Goal: Task Accomplishment & Management: Manage account settings

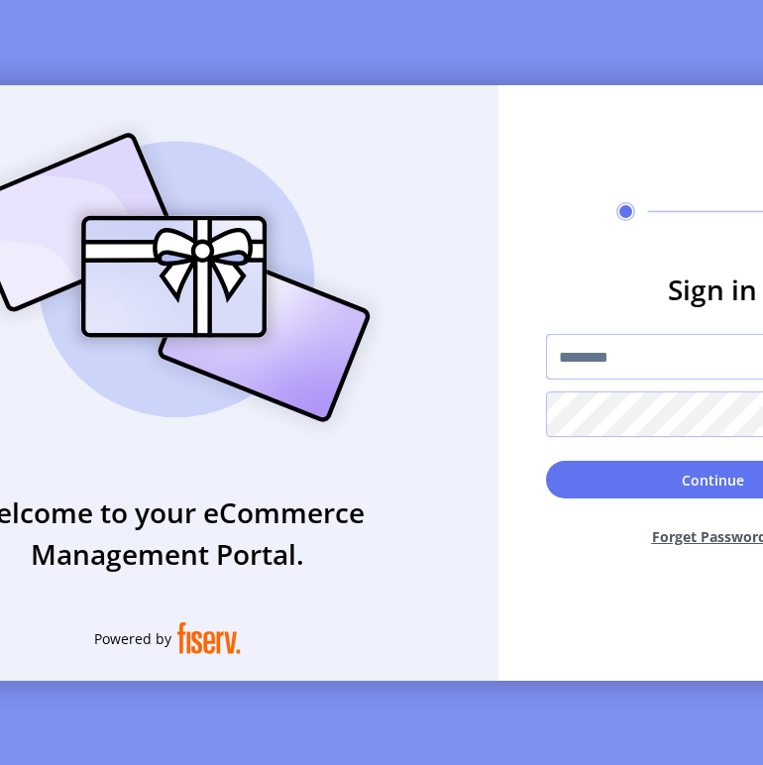
type input "*********"
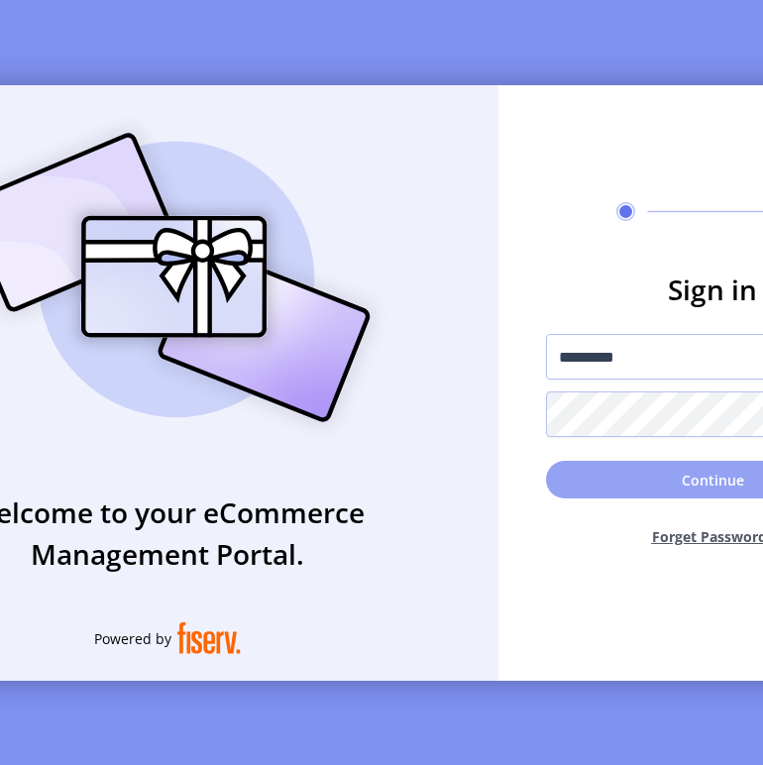
click at [669, 488] on button "Continue" at bounding box center [712, 480] width 333 height 38
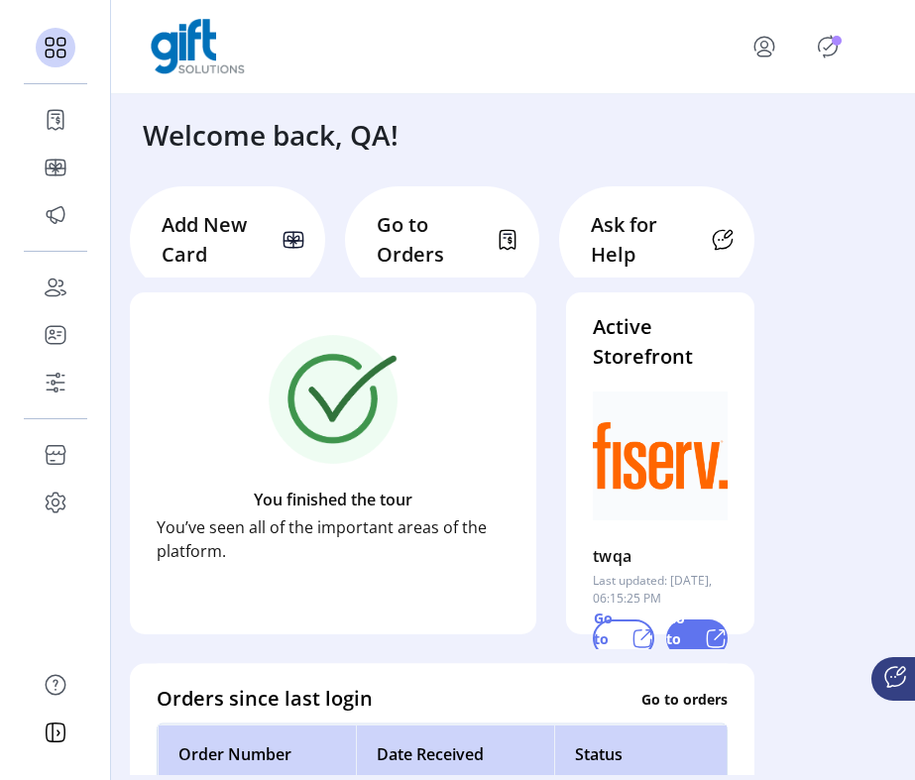
click at [772, 53] on icon "Publisher Panel" at bounding box center [828, 47] width 32 height 32
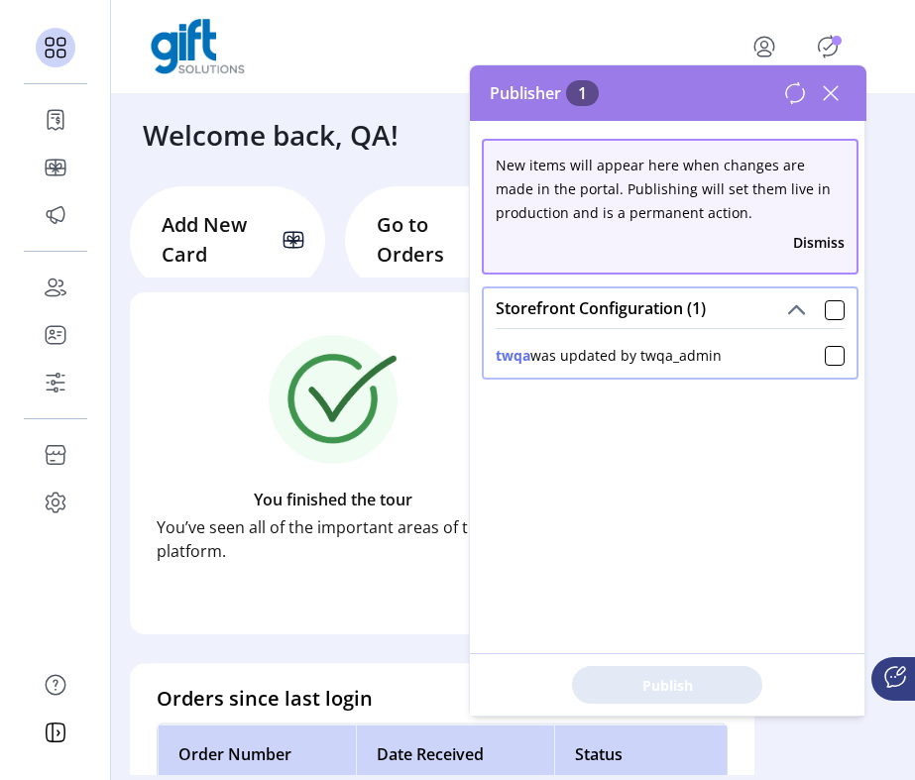
click at [772, 297] on span at bounding box center [834, 308] width 20 height 24
click at [772, 317] on div at bounding box center [834, 310] width 20 height 20
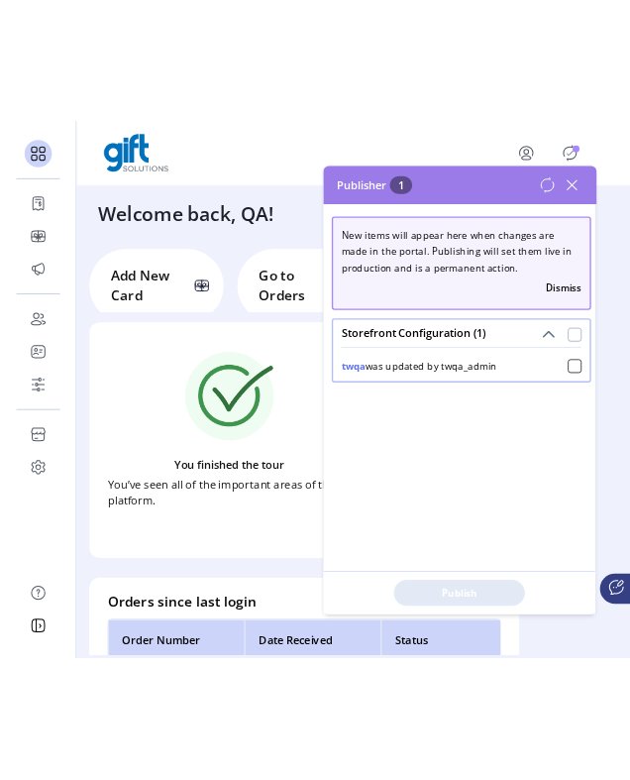
scroll to position [11, 6]
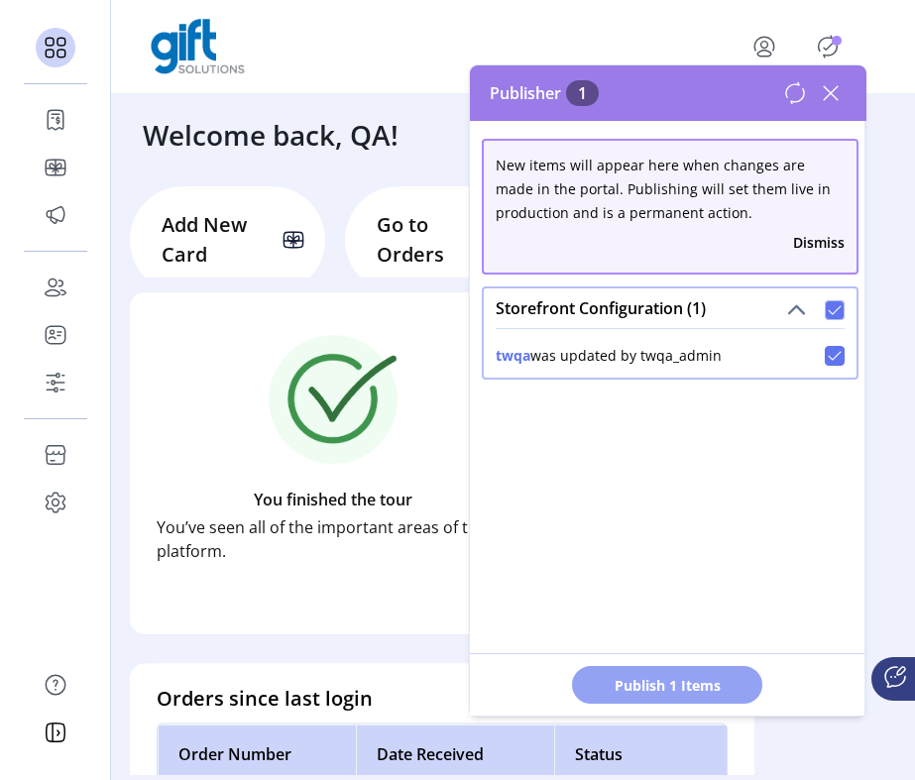
click at [698, 673] on button "Publish 1 Items" at bounding box center [667, 685] width 190 height 38
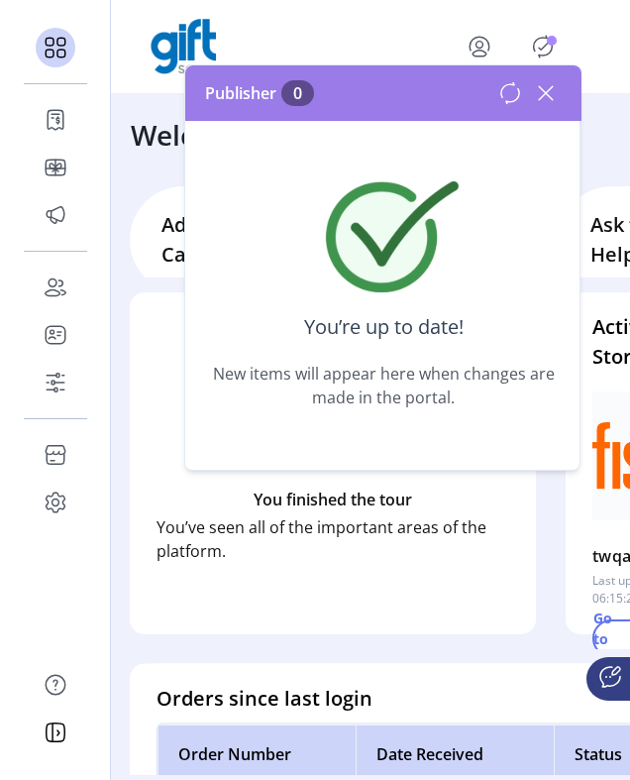
click at [548, 87] on icon at bounding box center [546, 93] width 32 height 32
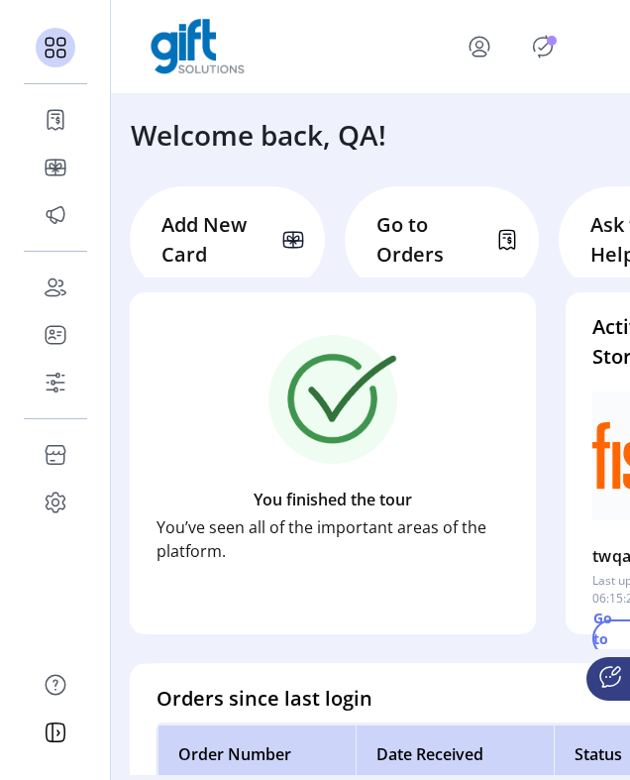
click at [542, 42] on icon "Publisher Panel" at bounding box center [543, 47] width 32 height 32
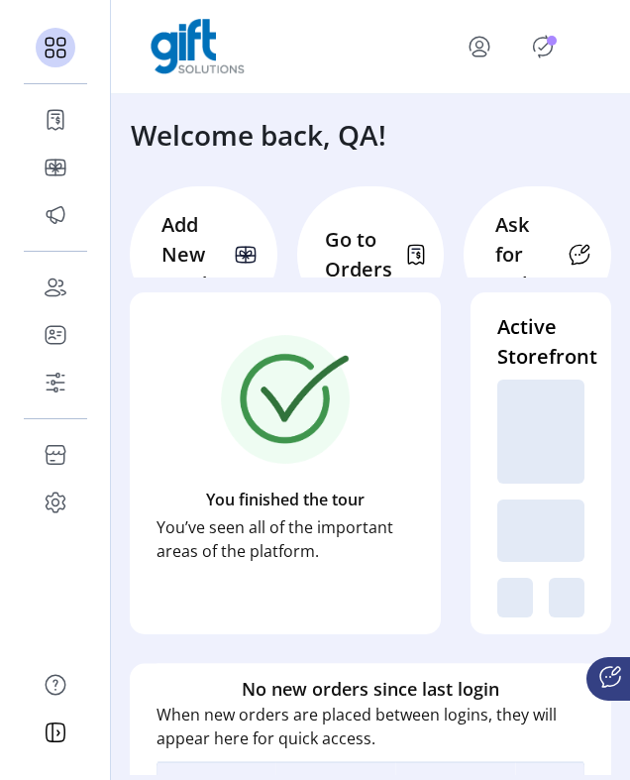
click at [549, 47] on icon "Publisher Panel" at bounding box center [543, 47] width 32 height 32
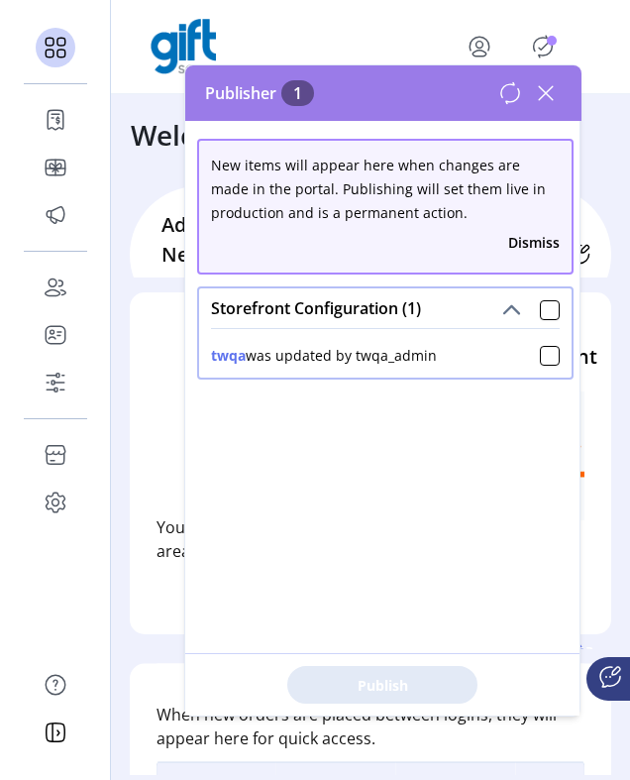
click at [472, 313] on div "Storefront Configuration (1)" at bounding box center [385, 308] width 373 height 40
click at [541, 319] on div at bounding box center [550, 310] width 20 height 20
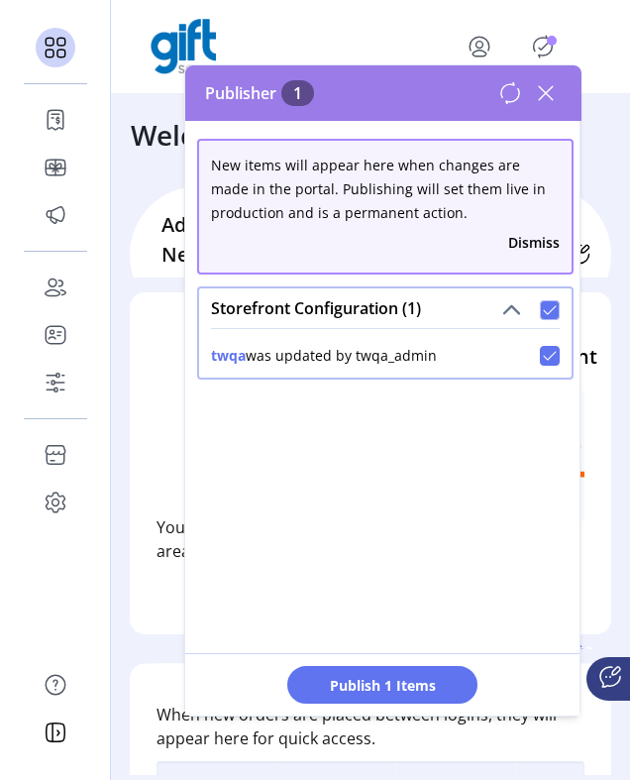
click at [548, 84] on icon at bounding box center [546, 93] width 32 height 32
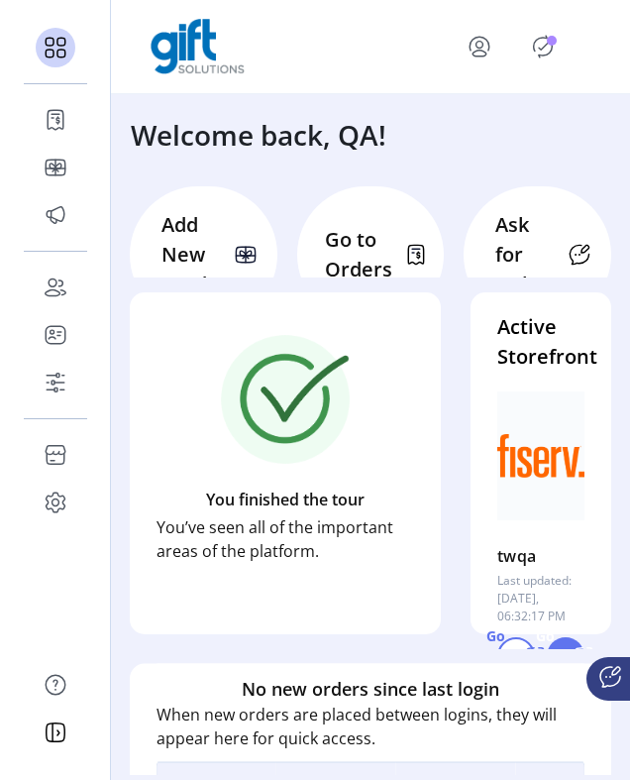
click at [574, 134] on div "Welcome back, QA!" at bounding box center [370, 124] width 519 height 61
click at [539, 50] on icon "Publisher Panel" at bounding box center [543, 47] width 32 height 32
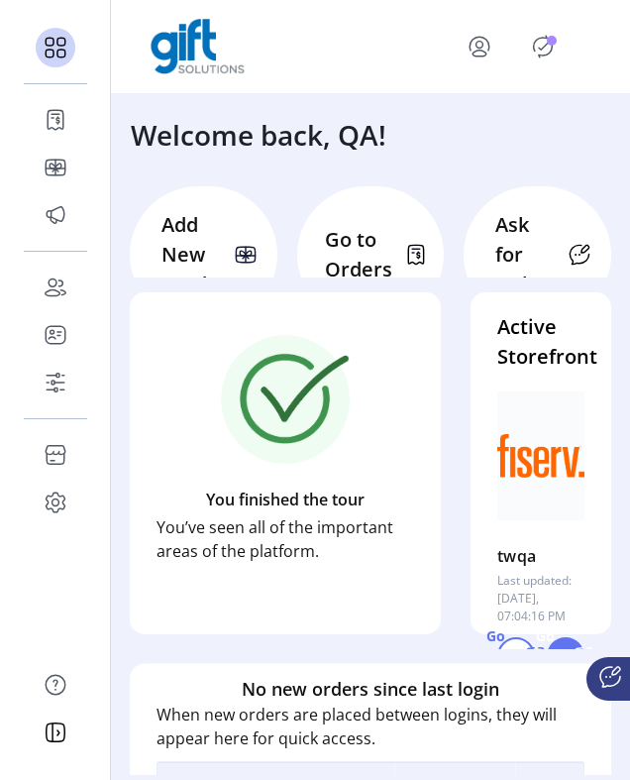
click at [543, 40] on icon "Publisher Panel" at bounding box center [543, 47] width 32 height 32
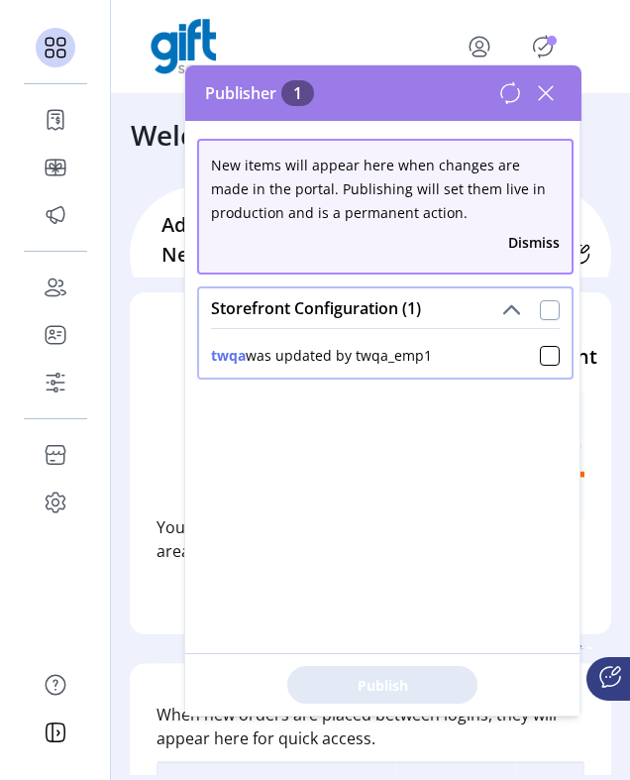
click at [540, 312] on div at bounding box center [550, 310] width 20 height 20
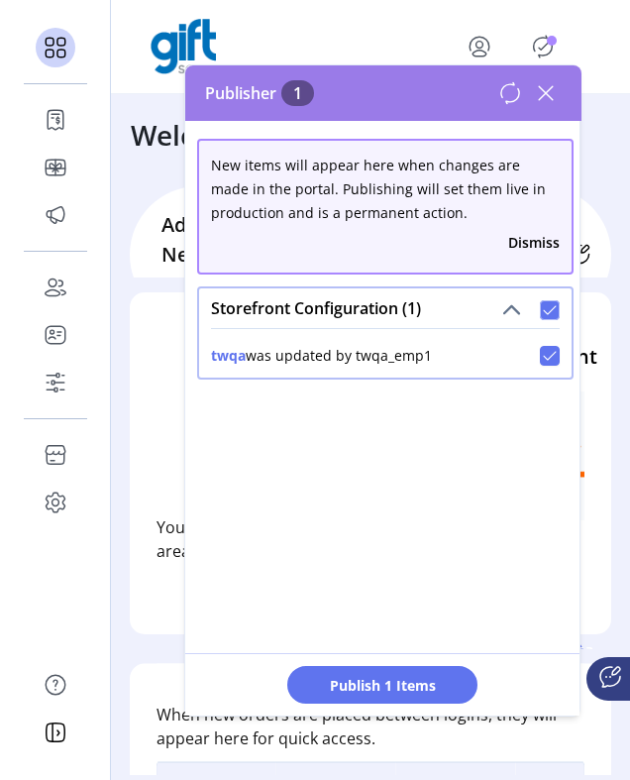
scroll to position [11, 6]
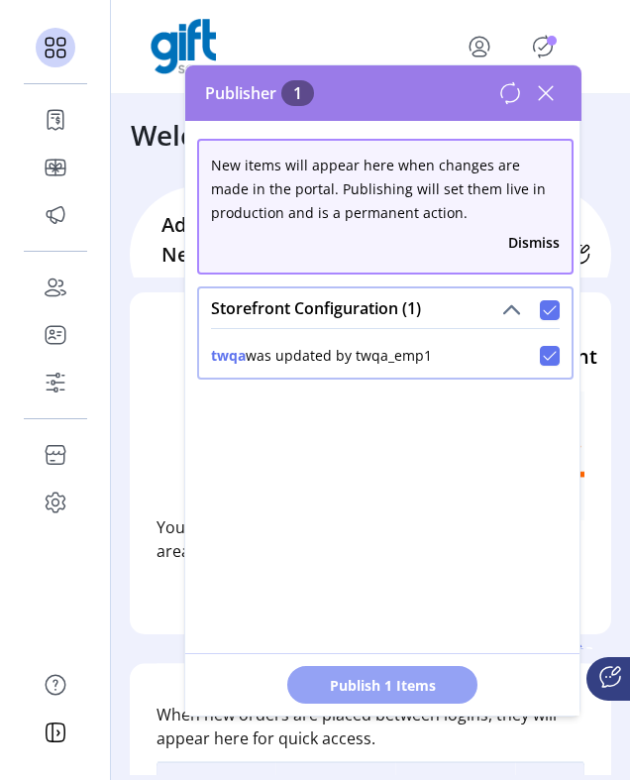
click at [438, 685] on span "Publish 1 Items" at bounding box center [382, 685] width 139 height 21
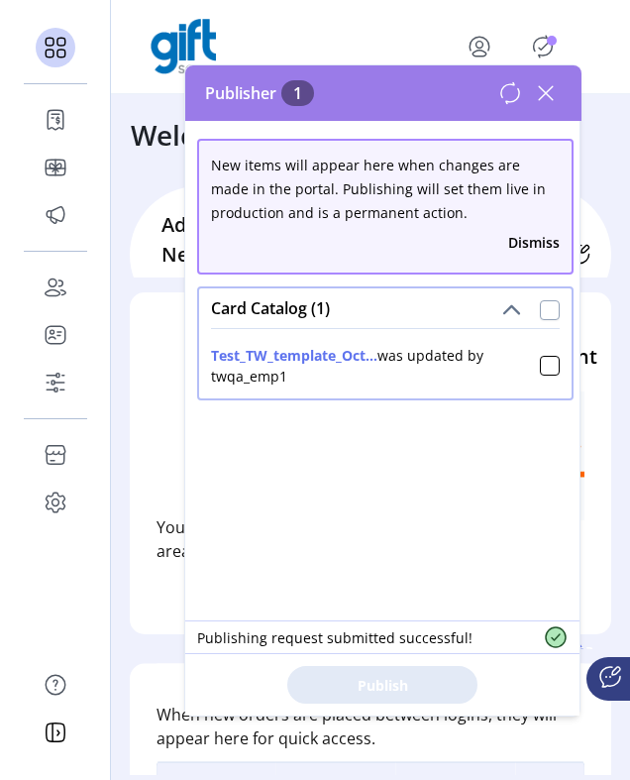
click at [540, 319] on div at bounding box center [550, 310] width 20 height 20
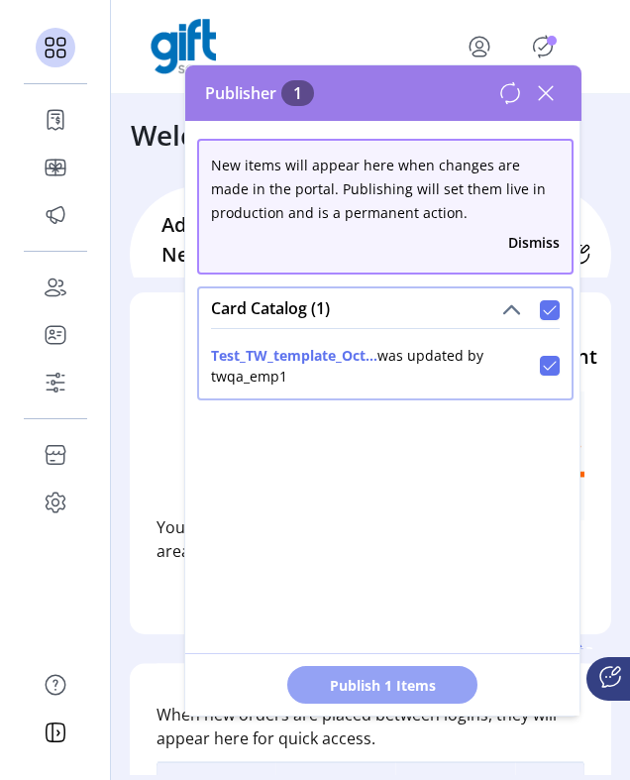
click at [424, 696] on button "Publish 1 Items" at bounding box center [382, 685] width 190 height 38
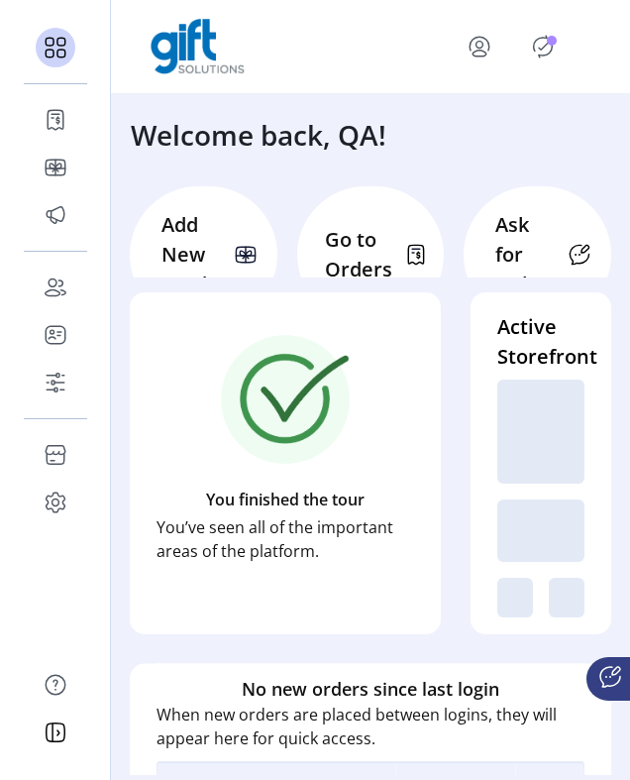
click at [553, 53] on icon "Publisher Panel" at bounding box center [543, 47] width 32 height 32
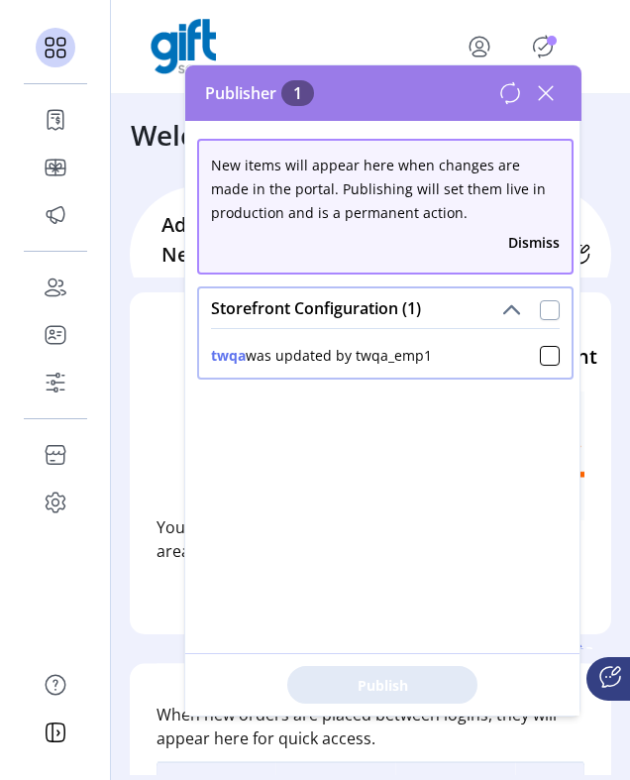
click at [544, 305] on div at bounding box center [550, 310] width 20 height 20
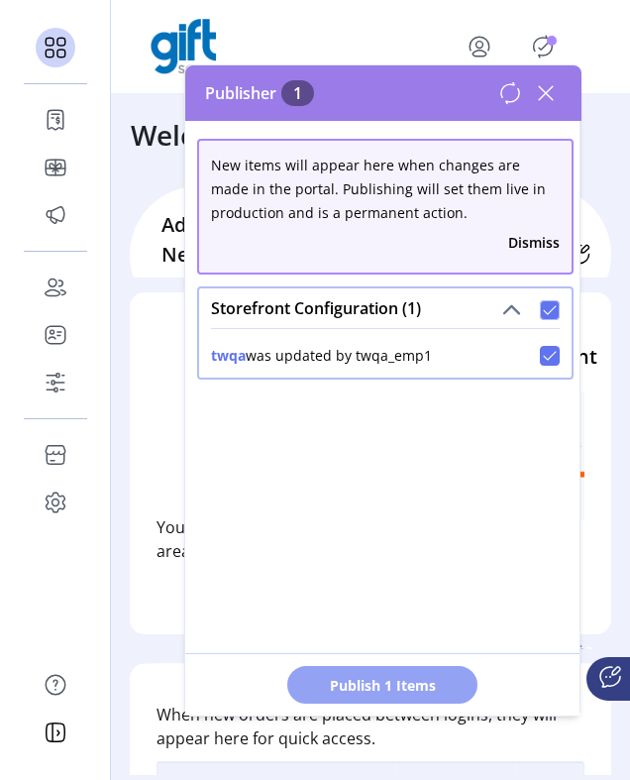
click at [426, 682] on span "Publish 1 Items" at bounding box center [382, 685] width 139 height 21
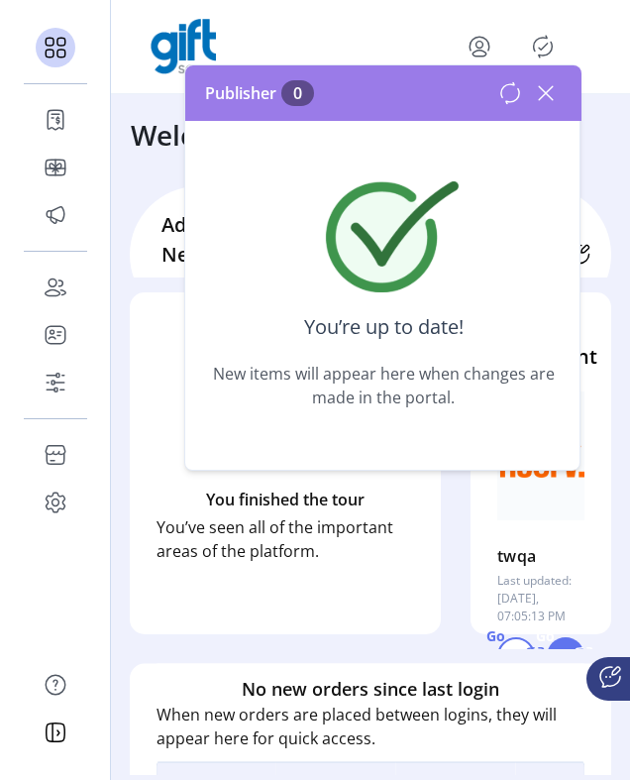
click at [555, 94] on icon at bounding box center [546, 93] width 32 height 32
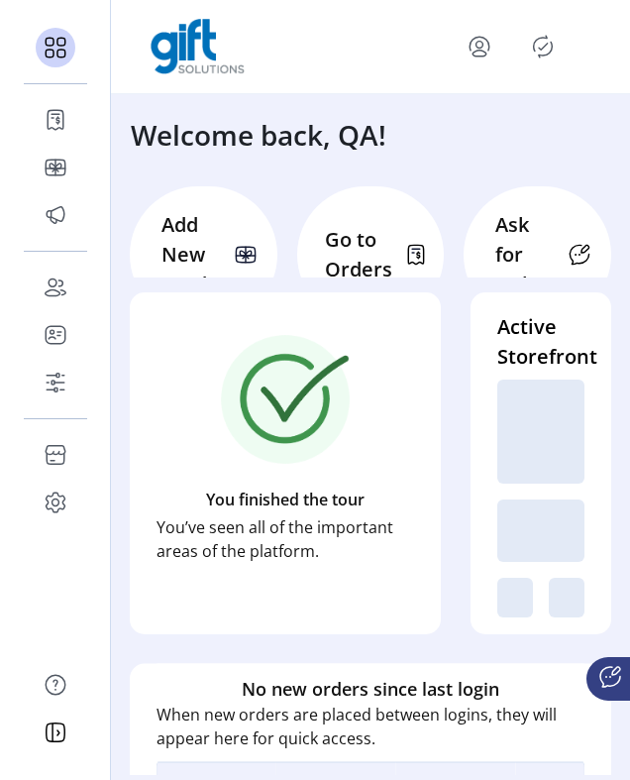
click at [543, 43] on icon "Publisher Panel" at bounding box center [543, 47] width 32 height 32
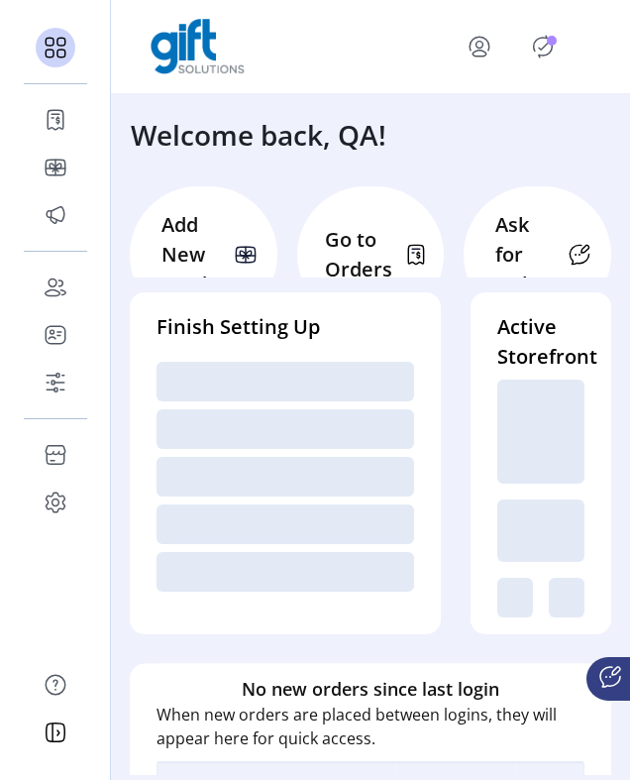
click at [539, 34] on icon "Publisher Panel" at bounding box center [543, 47] width 32 height 32
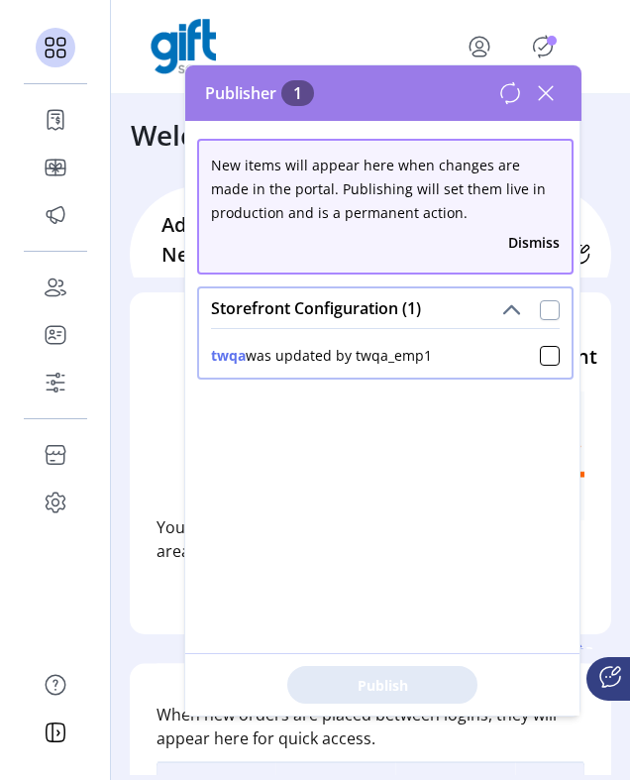
click at [546, 308] on div at bounding box center [550, 310] width 20 height 20
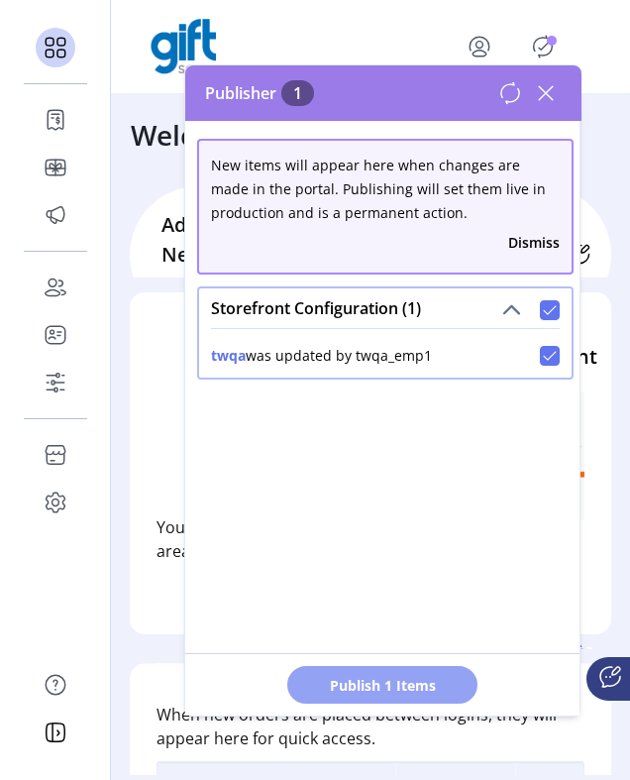
click at [442, 677] on span "Publish 1 Items" at bounding box center [382, 685] width 139 height 21
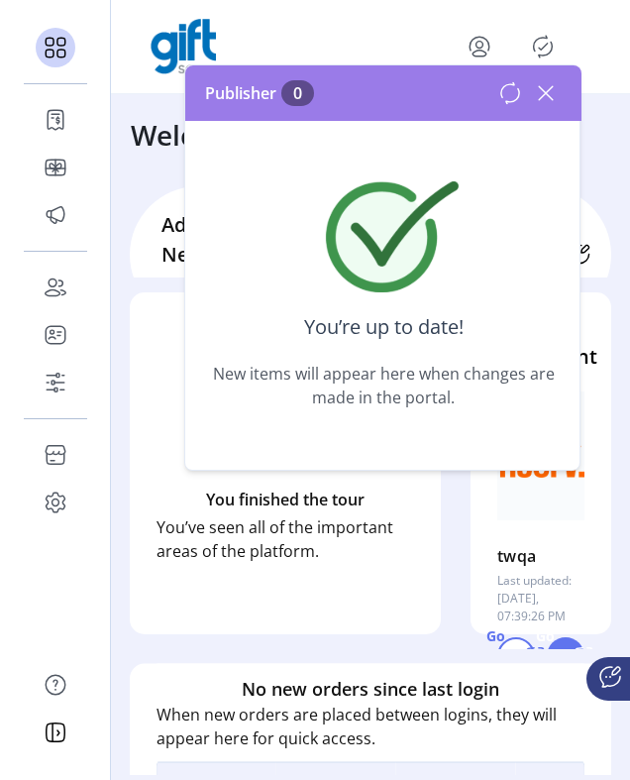
click at [530, 95] on icon at bounding box center [546, 93] width 32 height 32
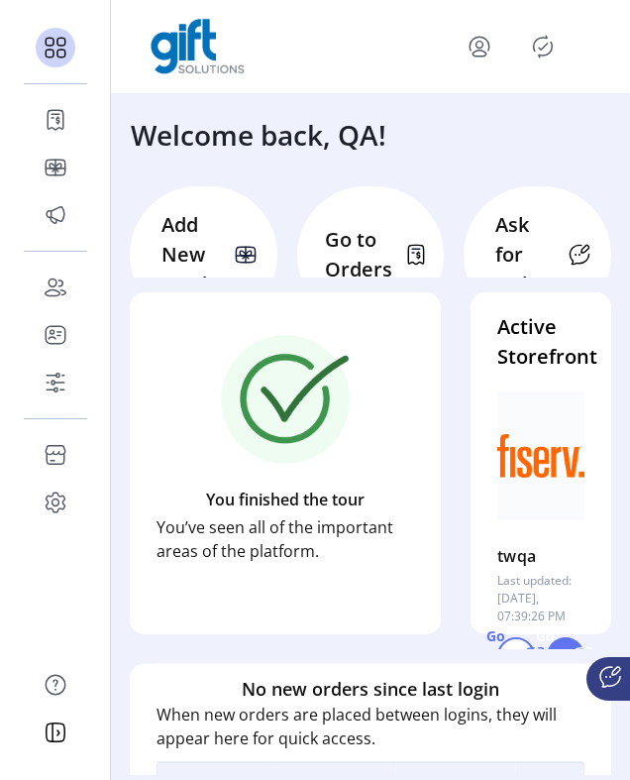
click at [535, 26] on div at bounding box center [515, 47] width 151 height 48
click at [539, 44] on icon "Publisher Panel" at bounding box center [543, 47] width 32 height 32
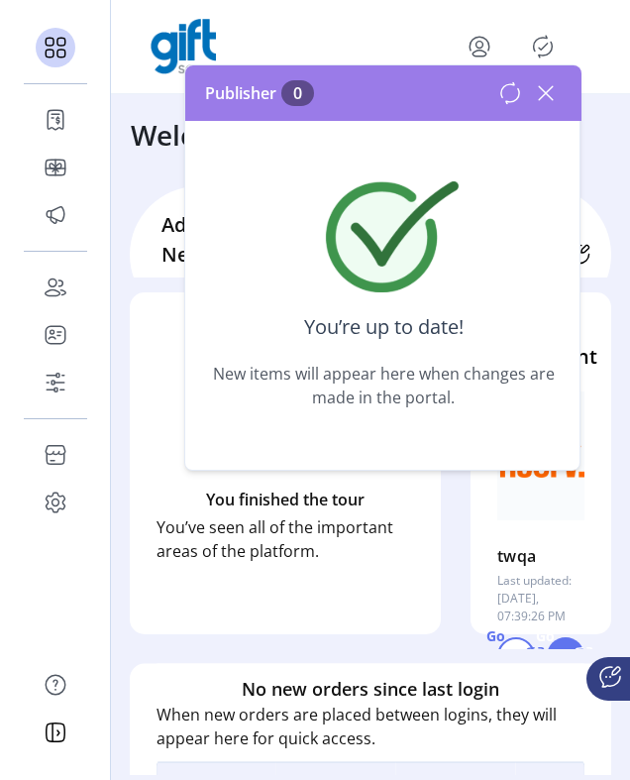
click at [553, 85] on icon at bounding box center [546, 93] width 32 height 32
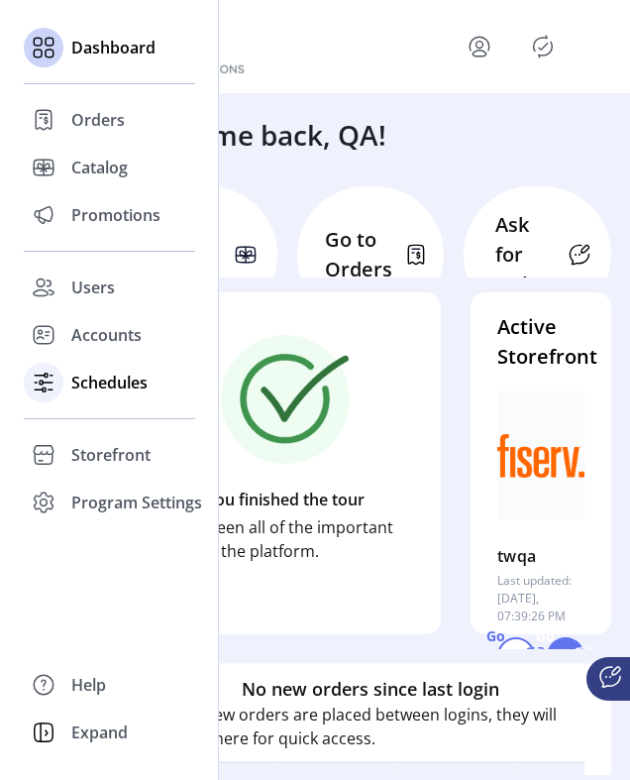
click at [84, 383] on span "Schedules" at bounding box center [109, 383] width 76 height 24
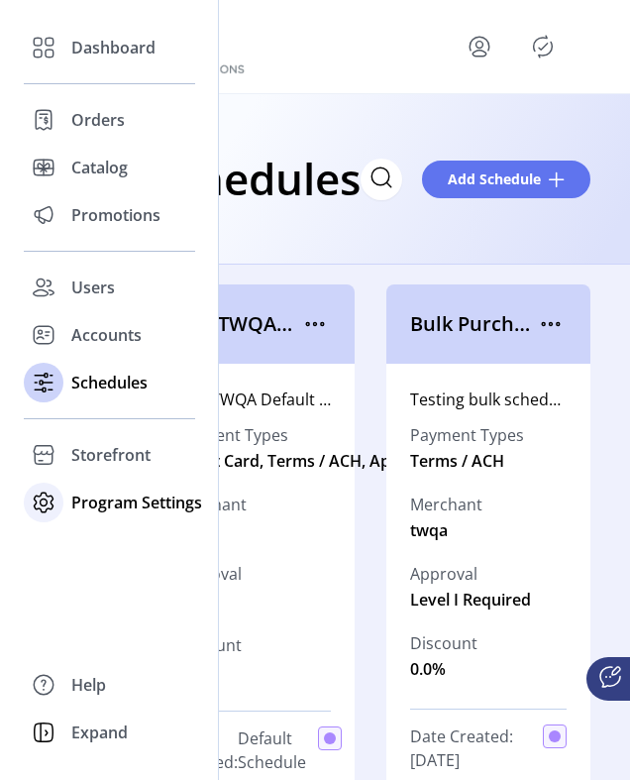
click at [105, 493] on span "Program Settings" at bounding box center [136, 503] width 131 height 24
click at [102, 545] on span "Templates" at bounding box center [110, 542] width 78 height 24
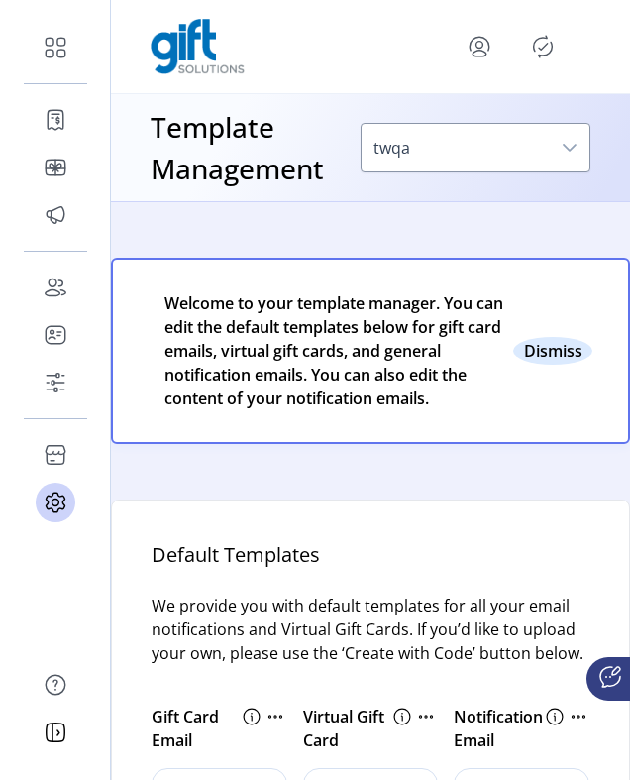
click at [560, 353] on button "Close" at bounding box center [552, 351] width 79 height 28
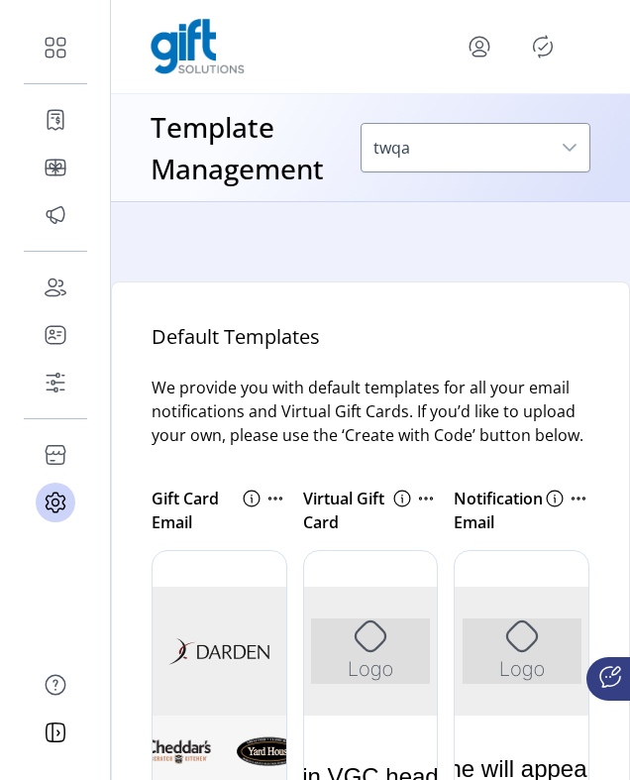
click at [556, 44] on icon "Publisher Panel" at bounding box center [543, 47] width 32 height 32
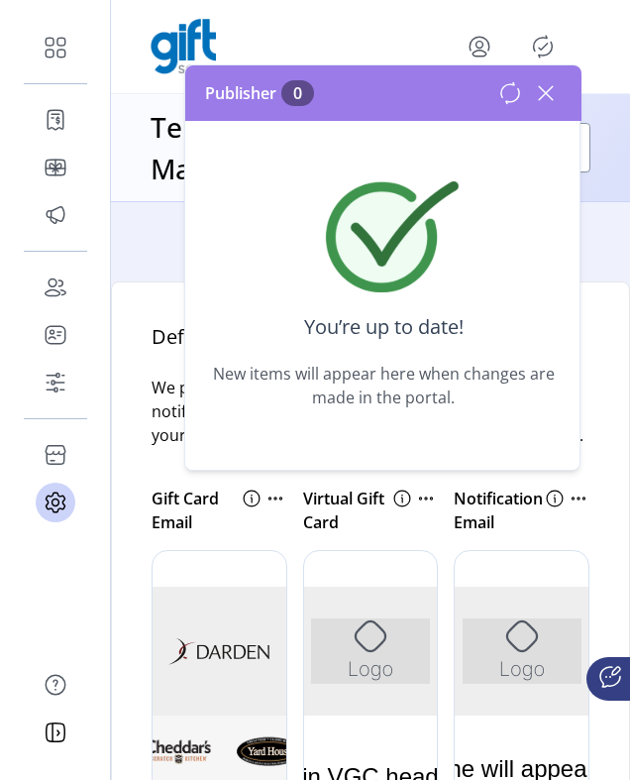
click at [568, 81] on div "Publisher 0" at bounding box center [383, 92] width 396 height 55
click at [563, 86] on div "Publisher 0" at bounding box center [383, 92] width 396 height 55
click at [554, 86] on icon at bounding box center [546, 93] width 32 height 32
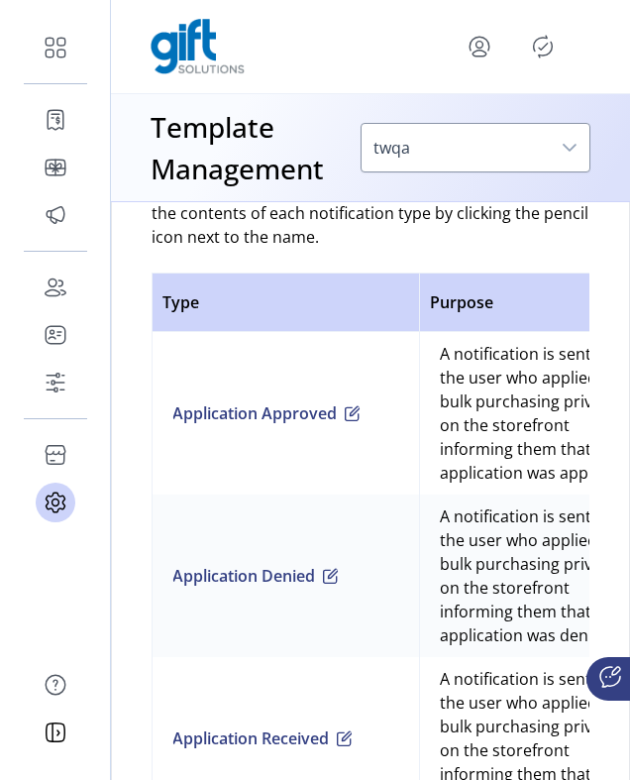
scroll to position [820, 0]
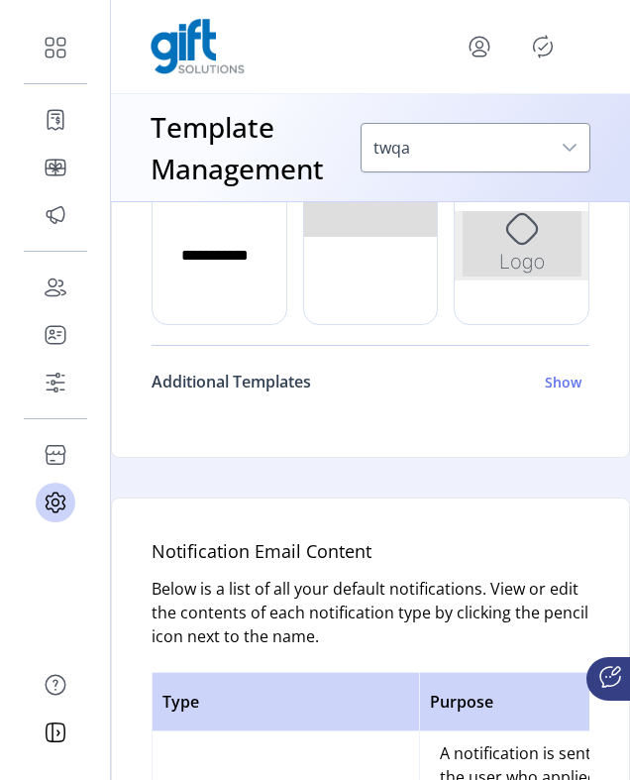
click at [564, 376] on h6 "Show" at bounding box center [563, 382] width 37 height 21
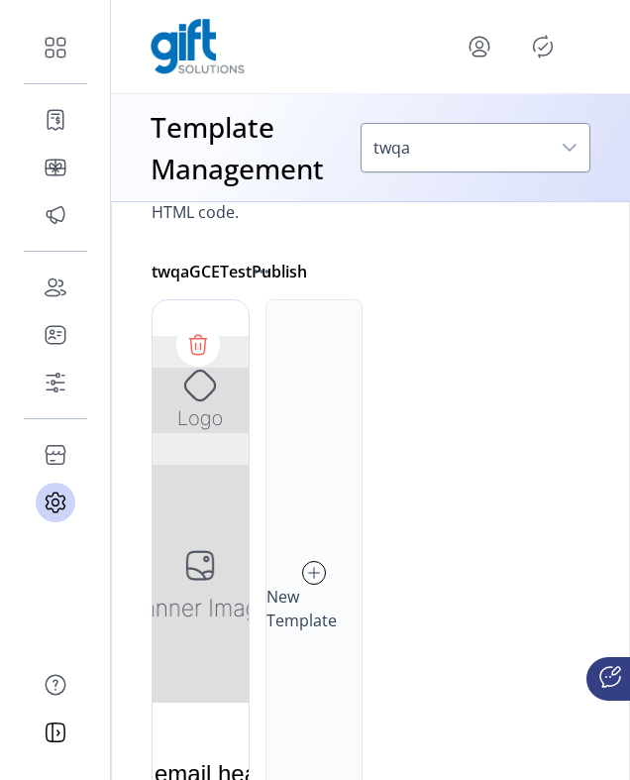
scroll to position [1286, 0]
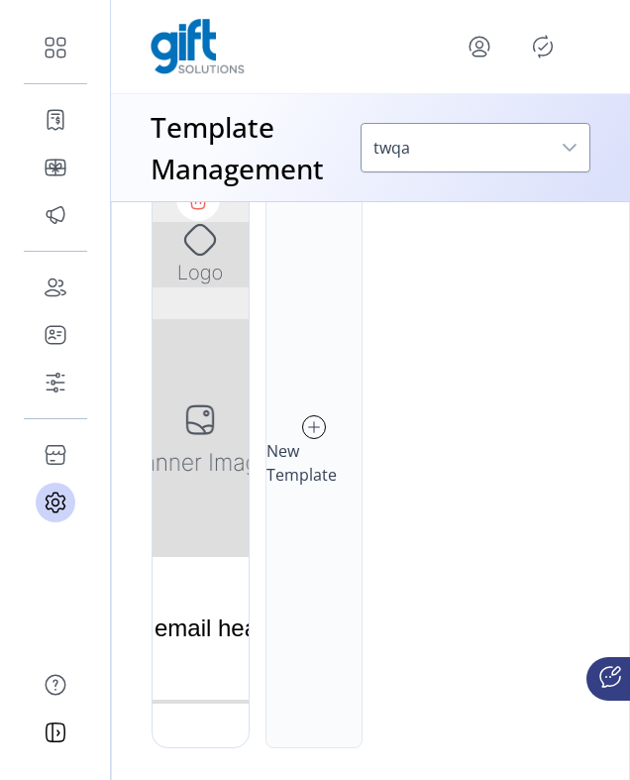
click at [314, 434] on icon at bounding box center [314, 427] width 22 height 32
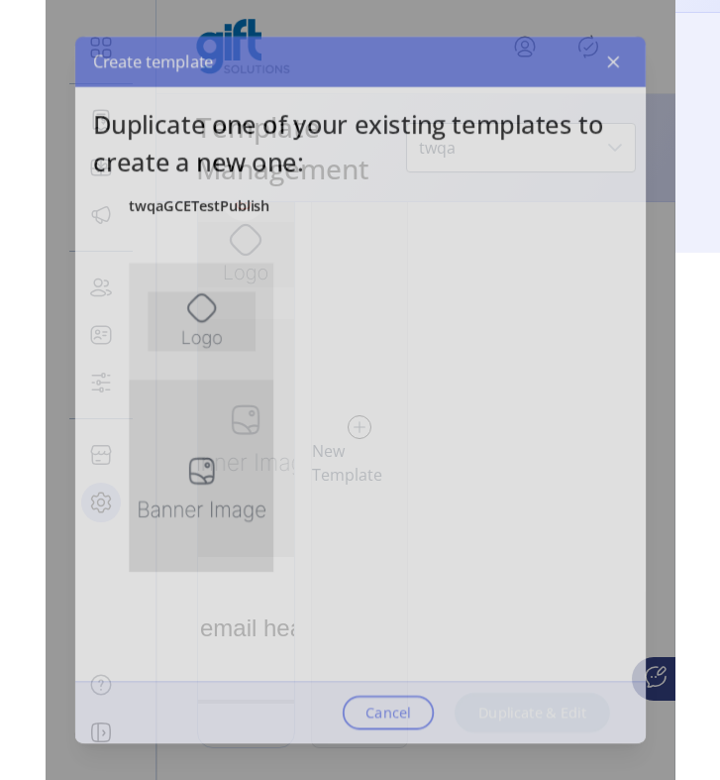
scroll to position [0, 0]
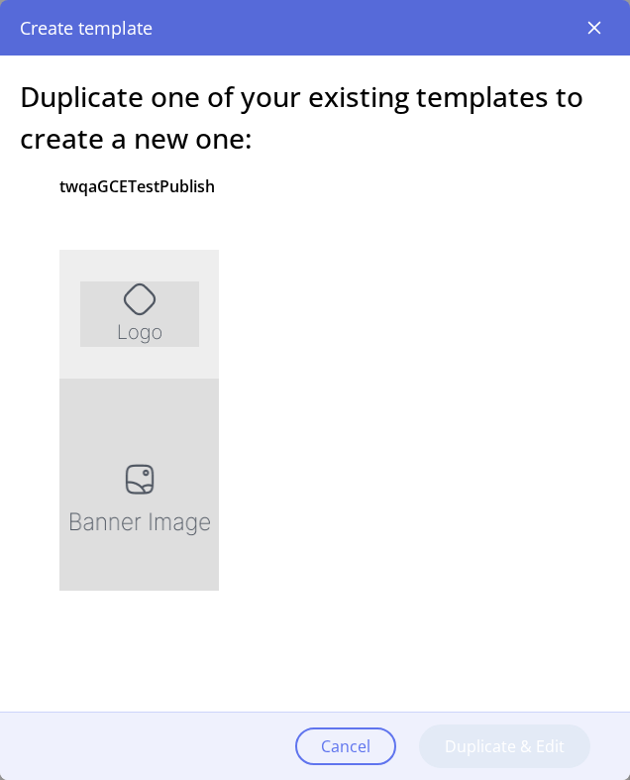
click at [180, 450] on div at bounding box center [139, 511] width 160 height 595
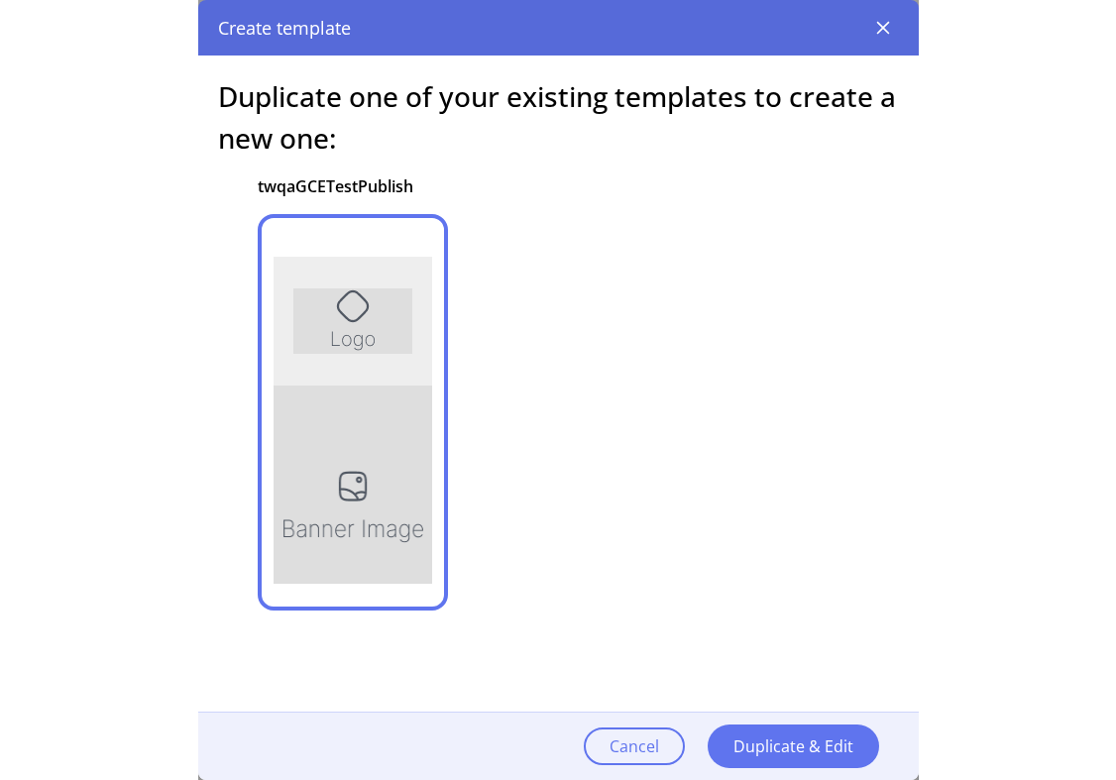
scroll to position [1215, 0]
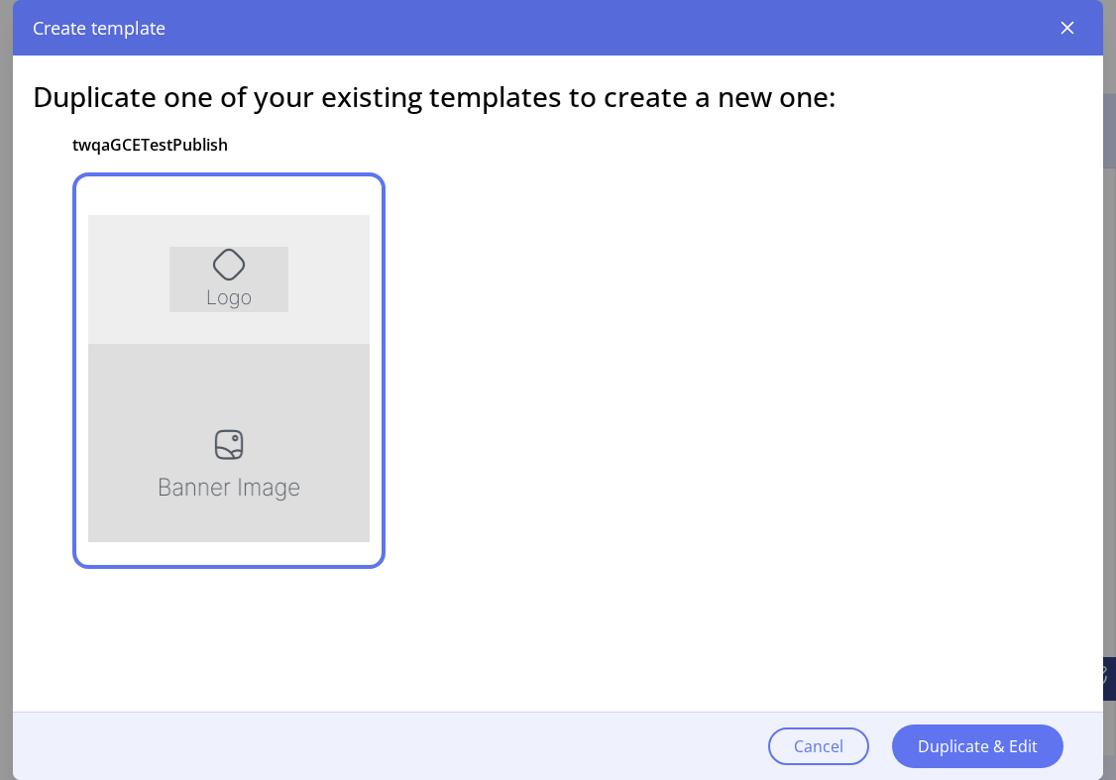
click at [629, 772] on div "Cancel Duplicate & Edit" at bounding box center [929, 745] width 347 height 67
click at [629, 755] on span "Cancel" at bounding box center [819, 746] width 50 height 24
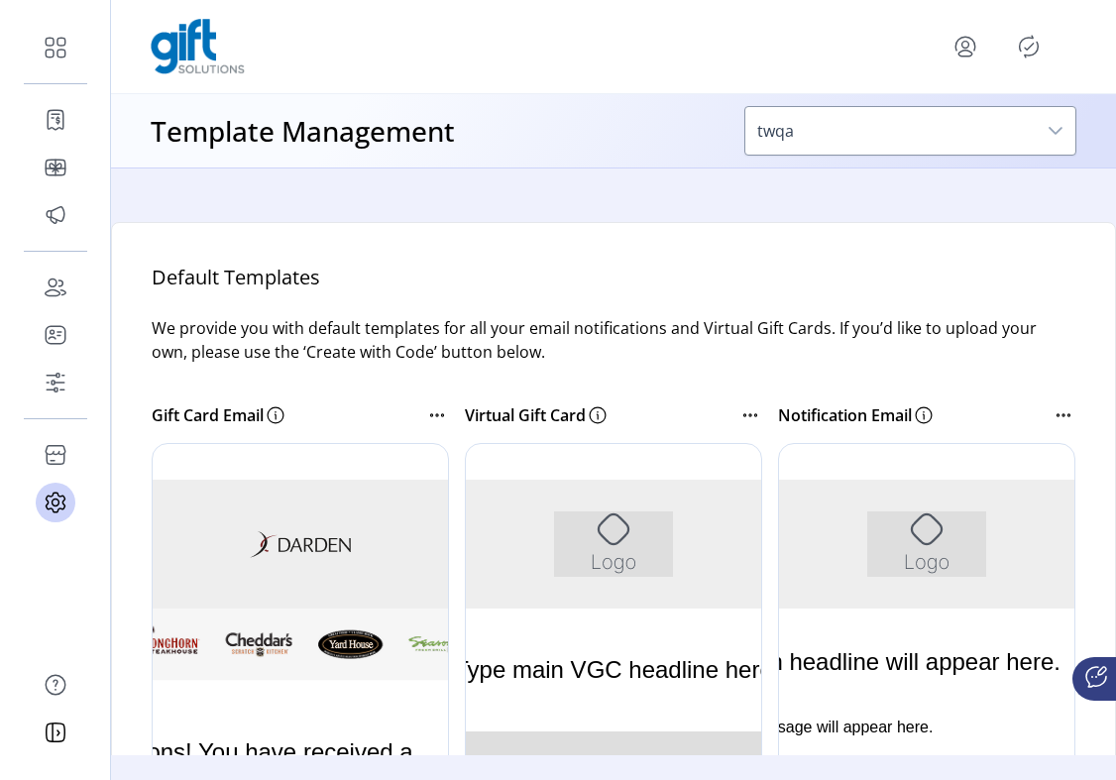
scroll to position [0, 0]
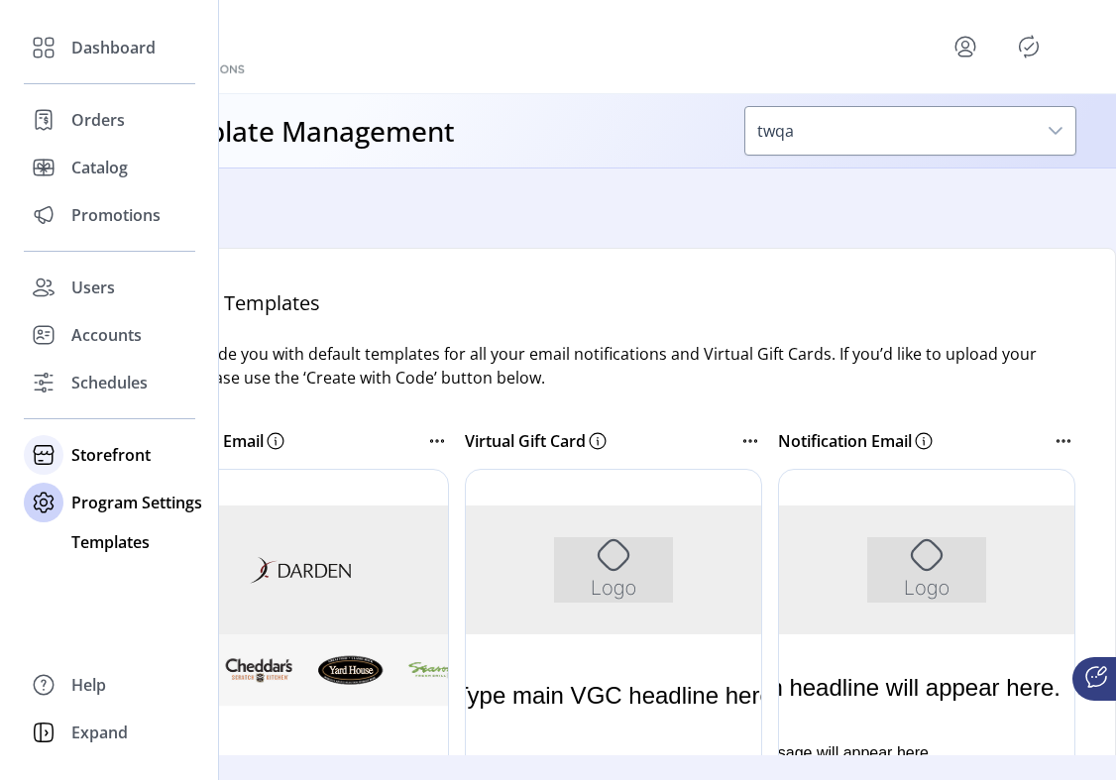
click at [102, 448] on span "Storefront" at bounding box center [110, 455] width 79 height 24
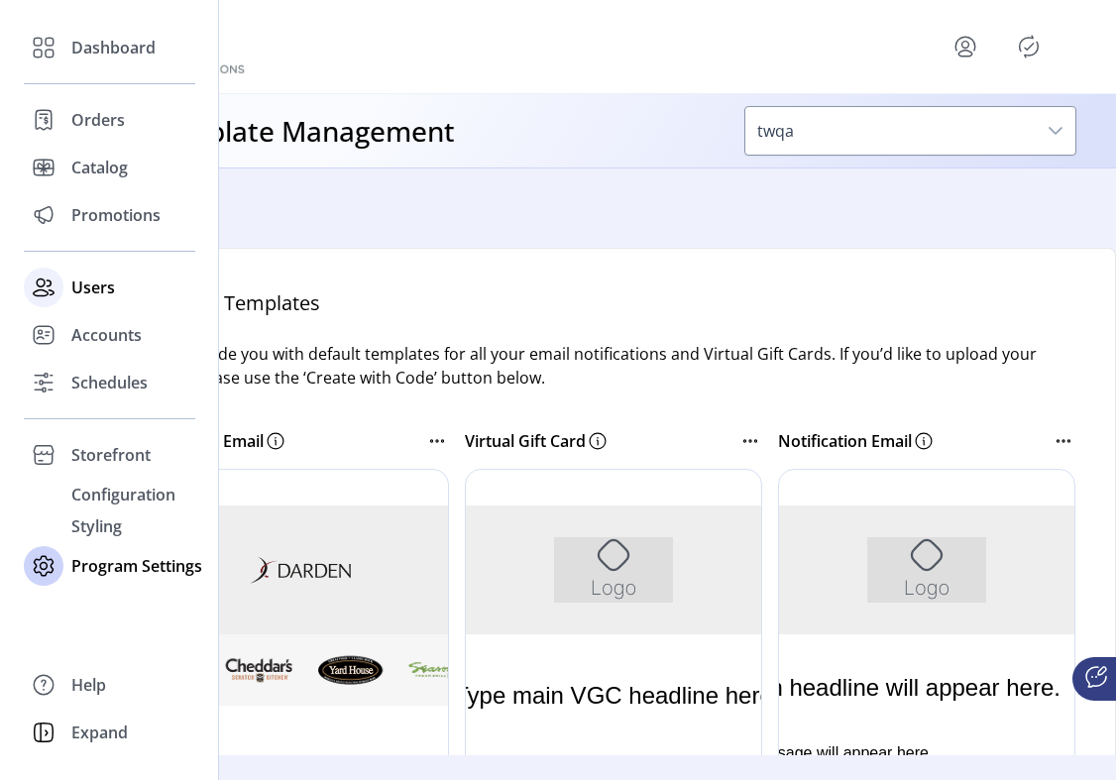
click at [96, 282] on span "Users" at bounding box center [93, 287] width 44 height 24
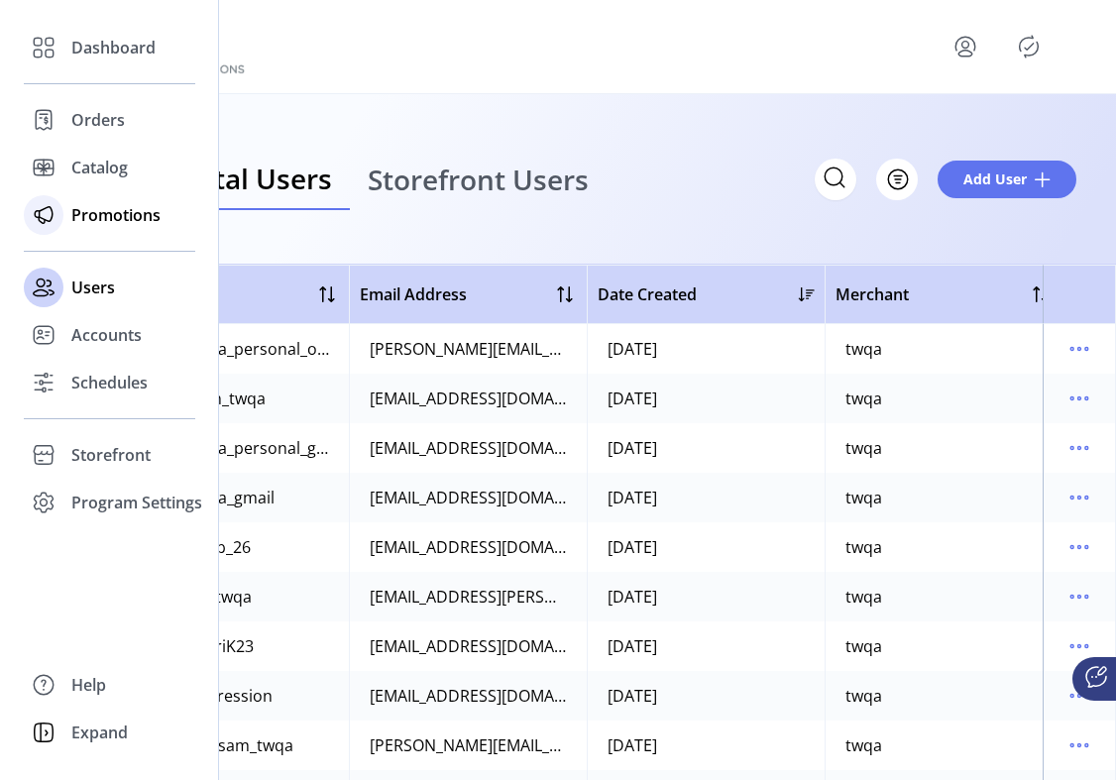
click at [96, 225] on span "Promotions" at bounding box center [115, 215] width 89 height 24
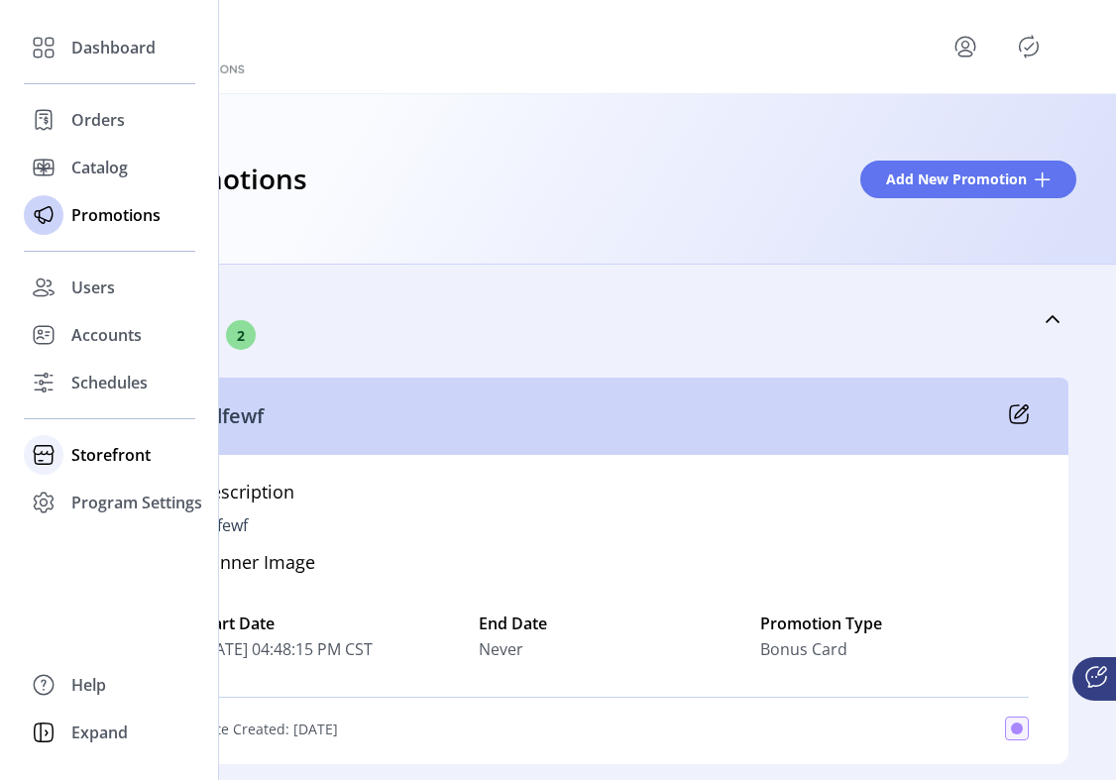
click at [103, 449] on span "Storefront" at bounding box center [110, 455] width 79 height 24
click at [108, 497] on span "Configuration" at bounding box center [123, 495] width 104 height 24
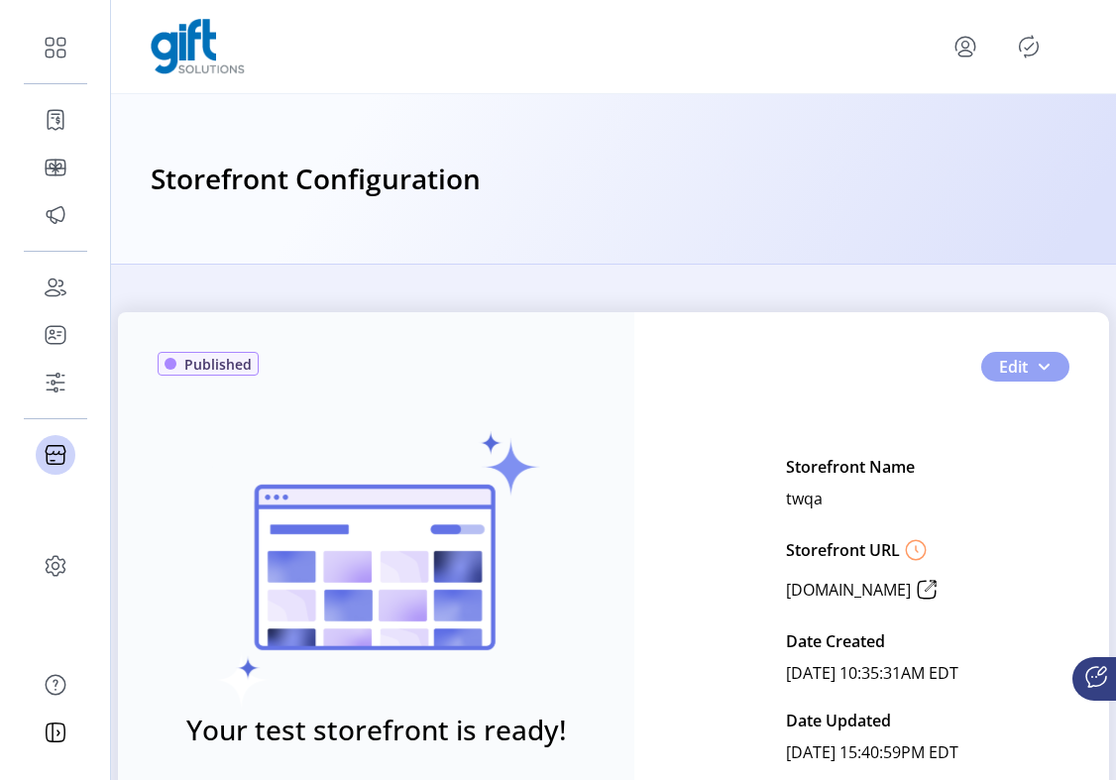
click at [629, 360] on span "Edit" at bounding box center [1013, 367] width 29 height 24
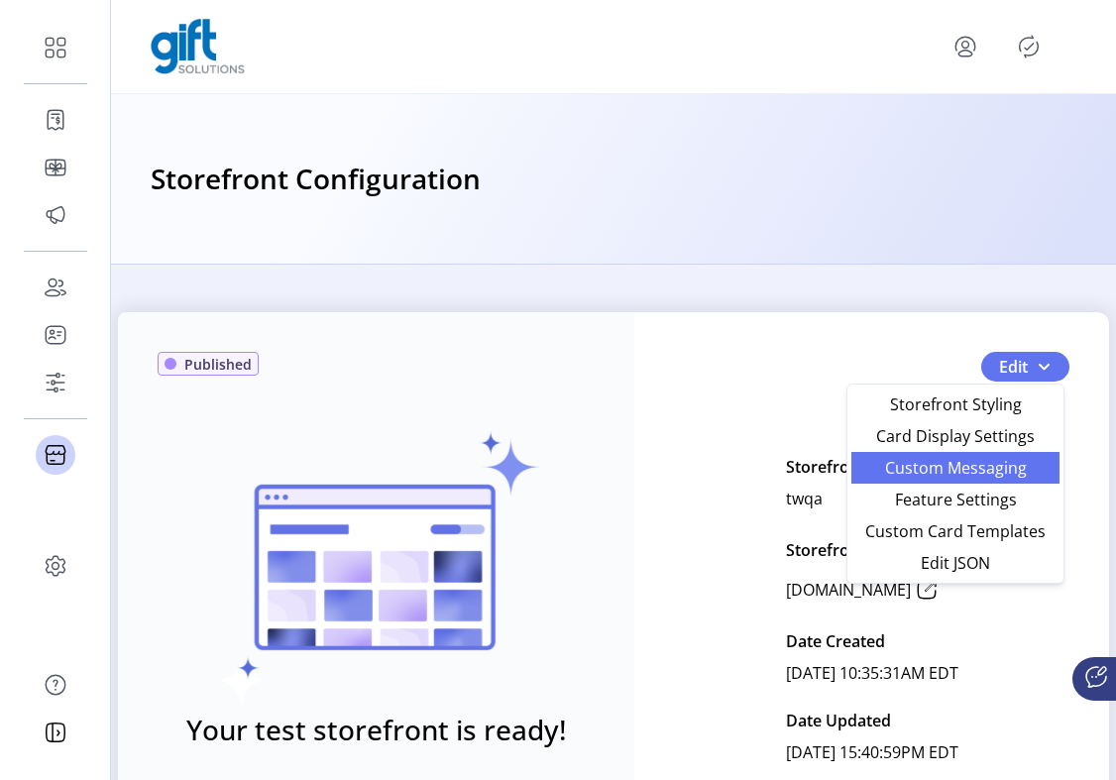
click at [629, 464] on span "Custom Messaging" at bounding box center [955, 468] width 184 height 16
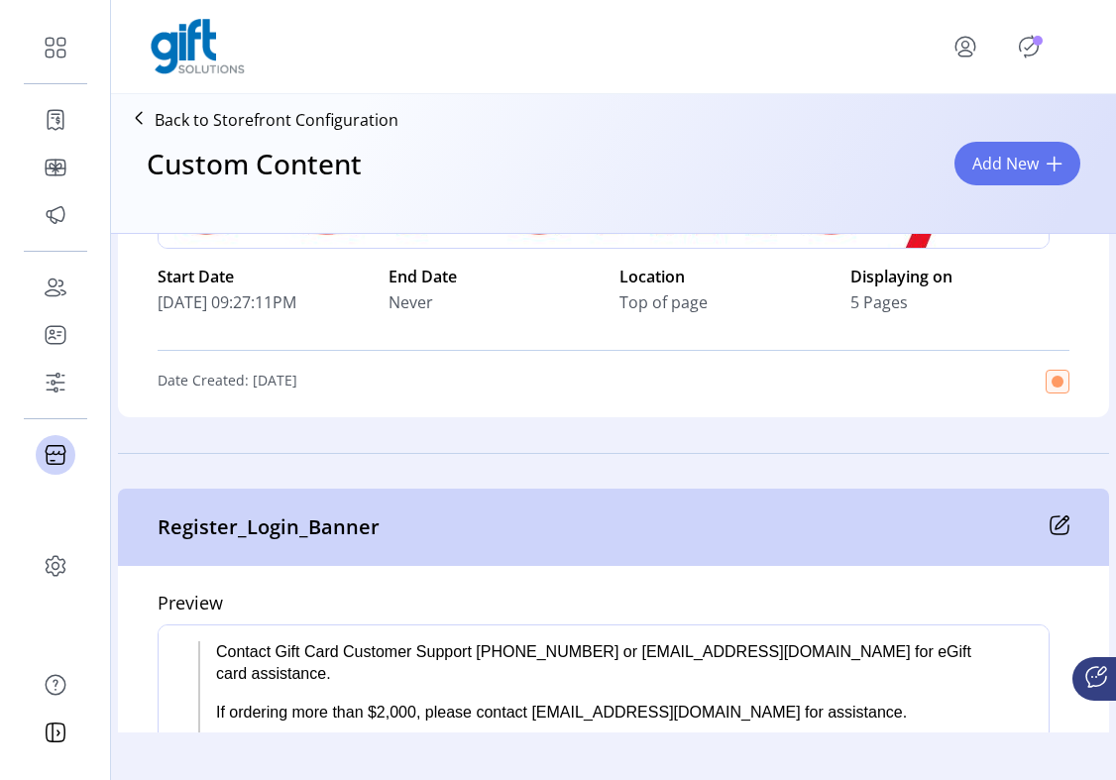
click at [629, 41] on icon "Publisher Panel" at bounding box center [1029, 47] width 32 height 32
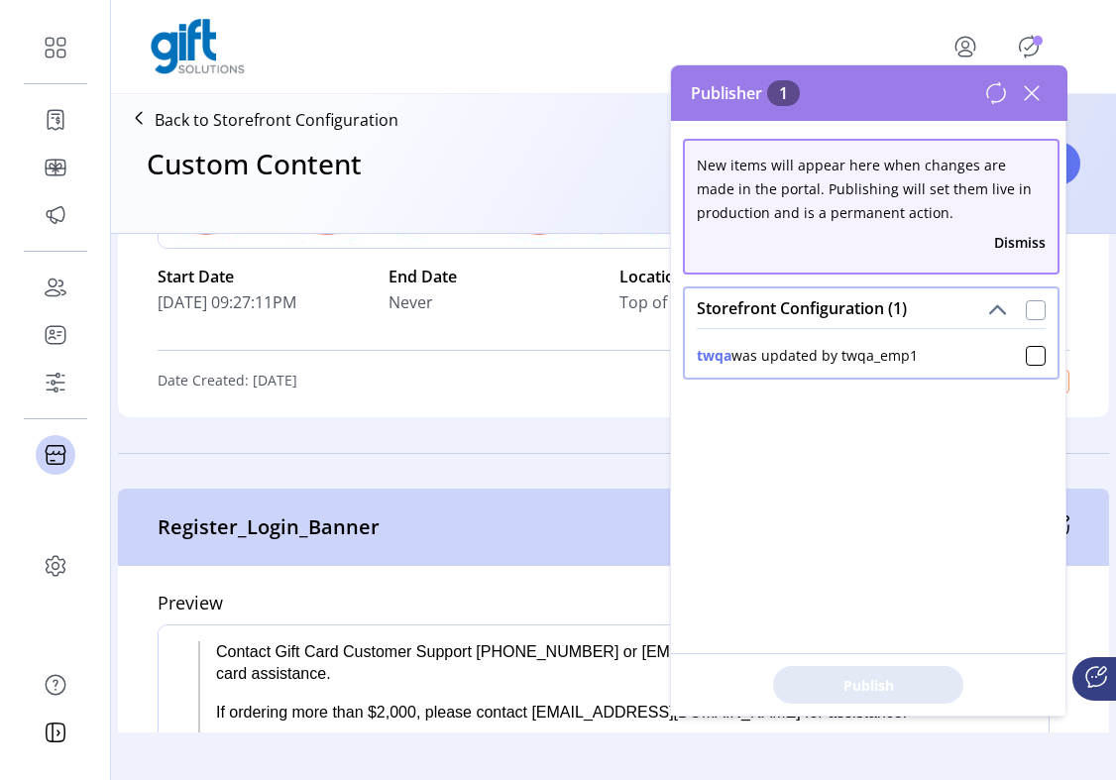
click at [629, 305] on div at bounding box center [1036, 310] width 20 height 20
click at [629, 688] on span "Publish 1 Items" at bounding box center [868, 685] width 139 height 21
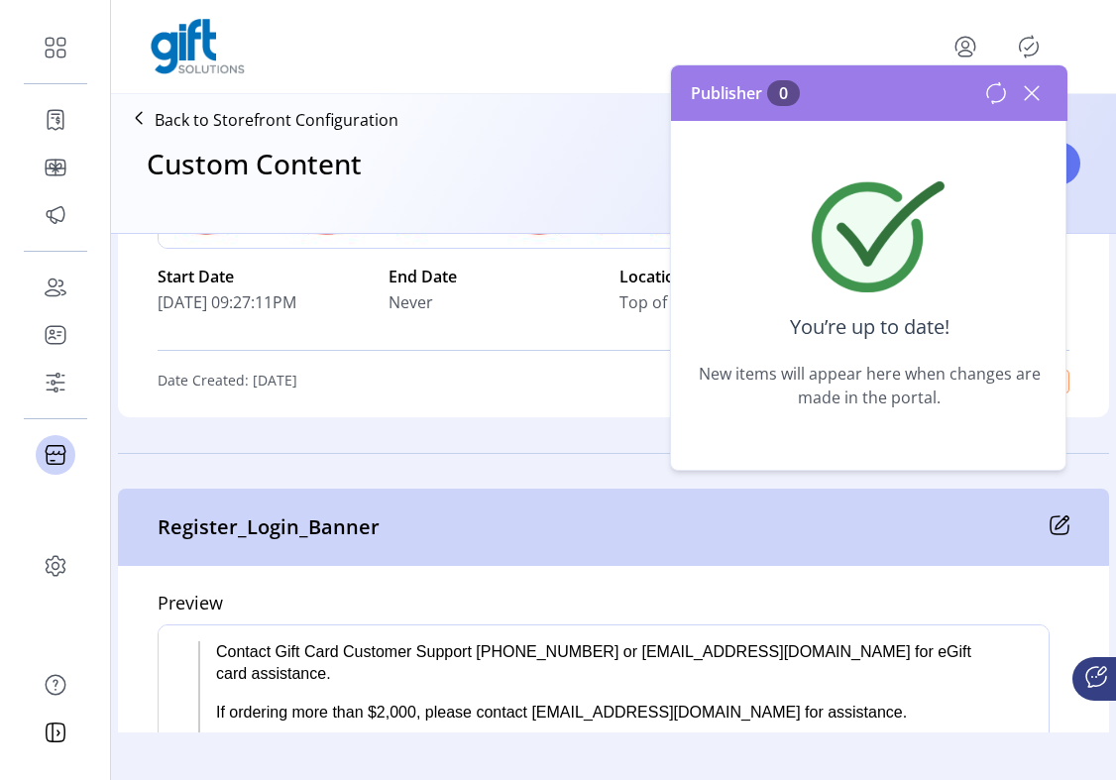
click at [578, 453] on div at bounding box center [613, 453] width 991 height 0
click at [629, 86] on icon at bounding box center [1032, 93] width 32 height 32
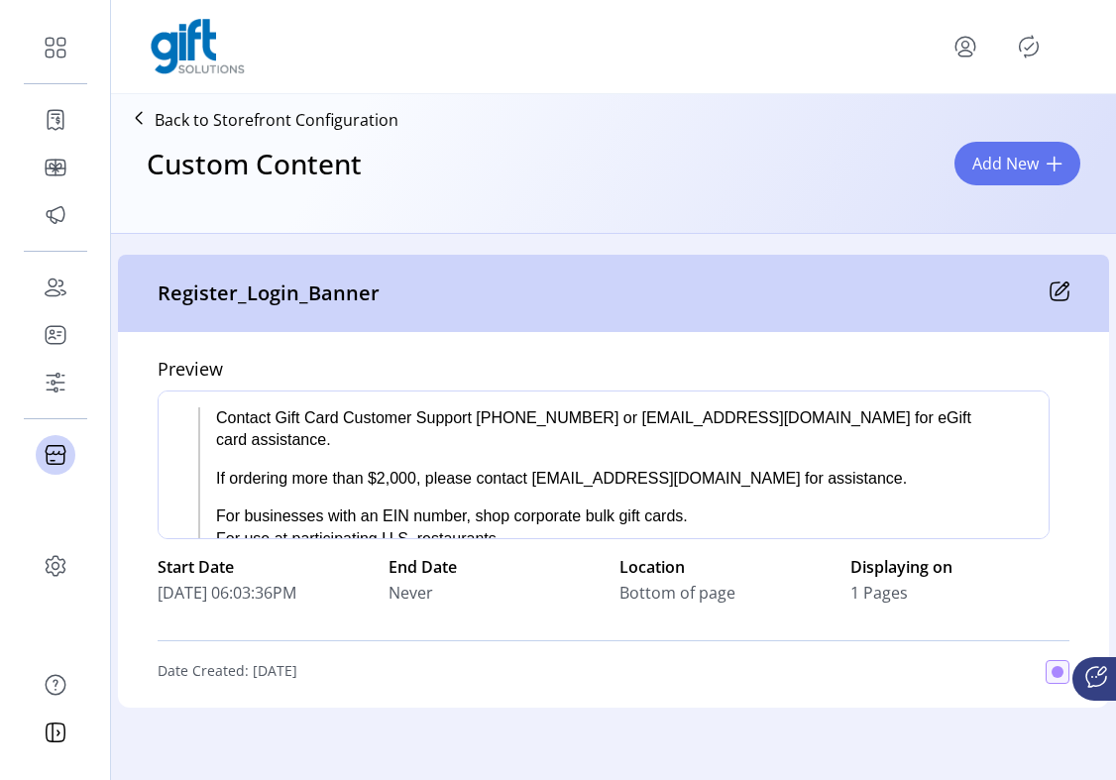
click at [629, 295] on icon at bounding box center [1061, 288] width 13 height 13
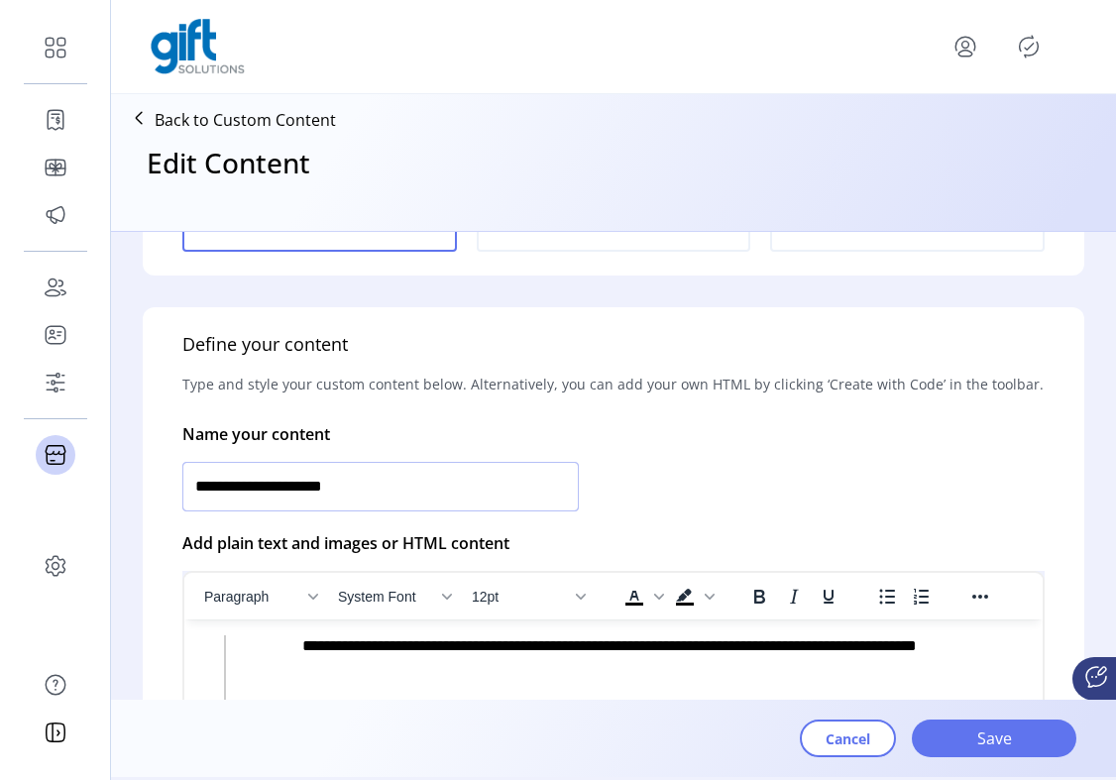
click at [537, 498] on input "**********" at bounding box center [380, 487] width 396 height 50
type input "**********"
click at [629, 734] on span "Save" at bounding box center [993, 738] width 113 height 24
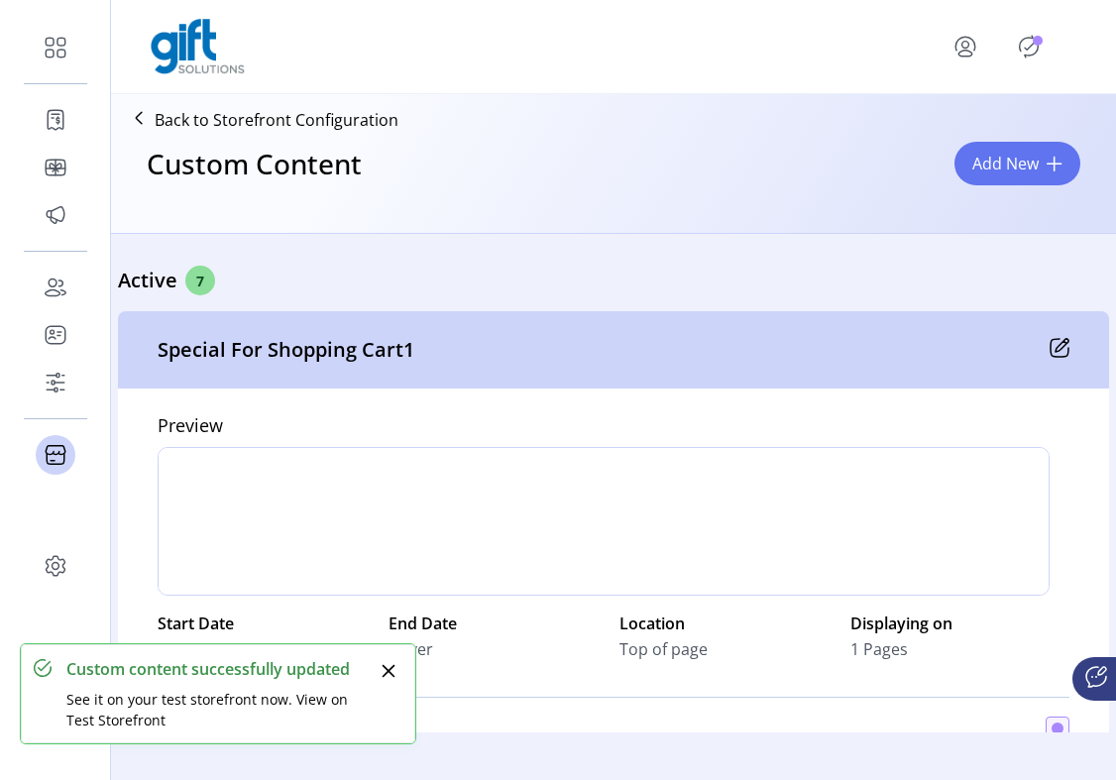
click at [629, 53] on icon "Publisher Panel" at bounding box center [1029, 47] width 32 height 32
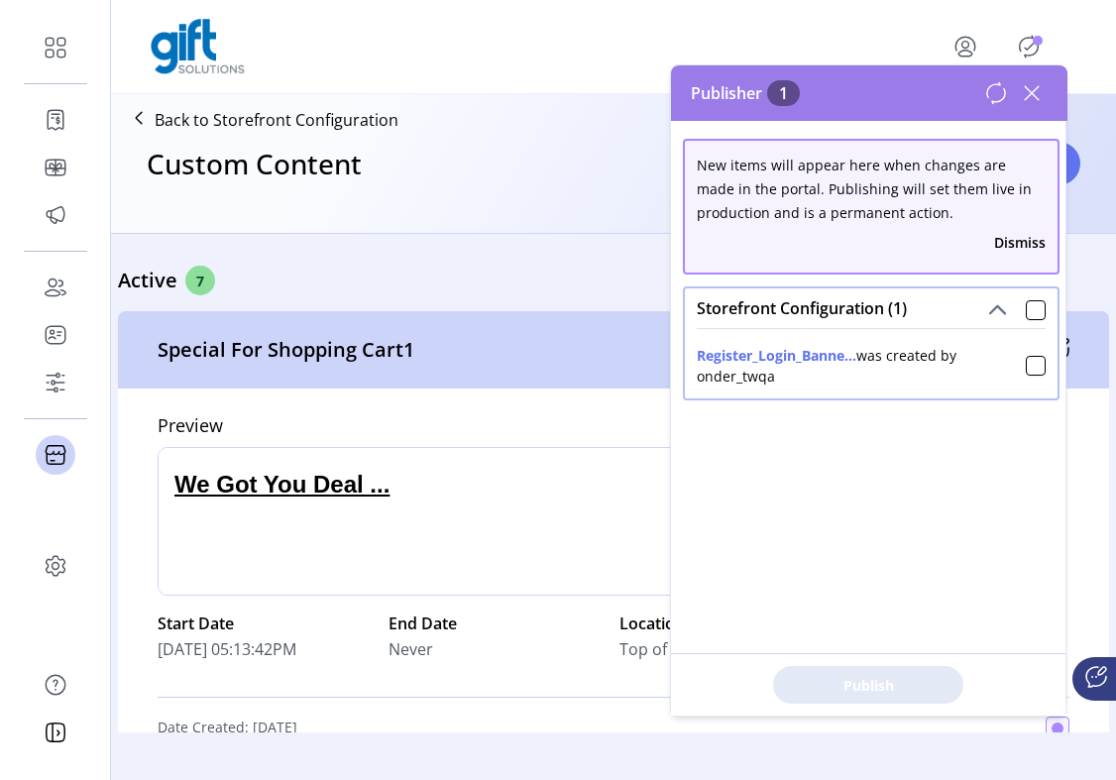
click at [629, 124] on div "Back to Storefront Configuration Custom Content Add New" at bounding box center [613, 163] width 1005 height 139
click at [629, 304] on div "Storefront Configuration (1)" at bounding box center [871, 308] width 373 height 40
click at [629, 310] on div at bounding box center [1036, 310] width 20 height 20
click at [448, 394] on div "Preview h2 › span › strong Start Date 10/02/2025 05:13:42PM End Date Never Loca…" at bounding box center [613, 576] width 991 height 376
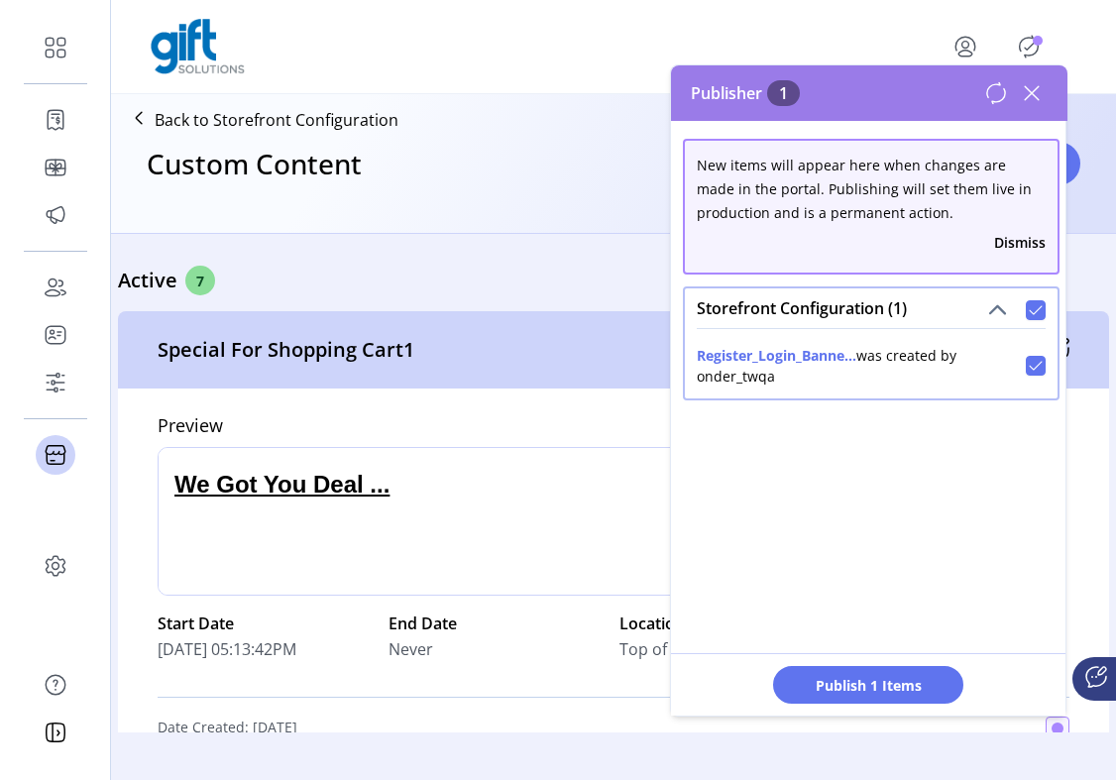
click at [629, 317] on div at bounding box center [1036, 310] width 20 height 20
click at [629, 106] on icon at bounding box center [1032, 93] width 32 height 32
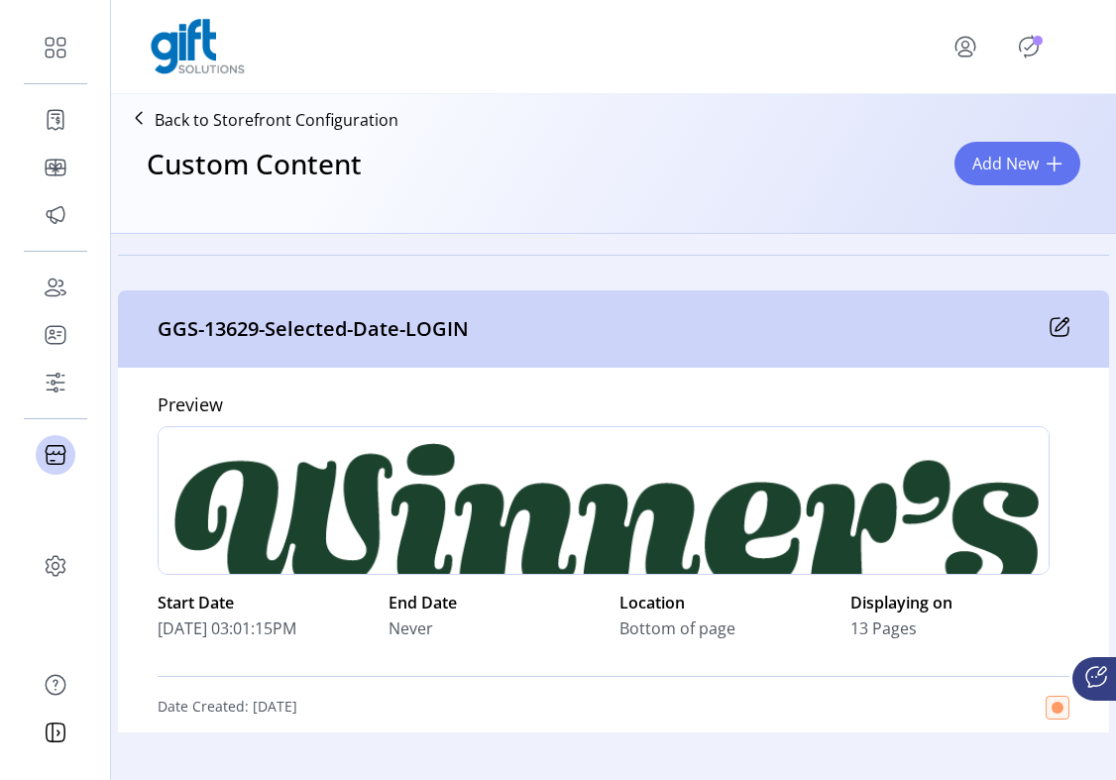
click at [629, 324] on icon at bounding box center [1059, 327] width 20 height 20
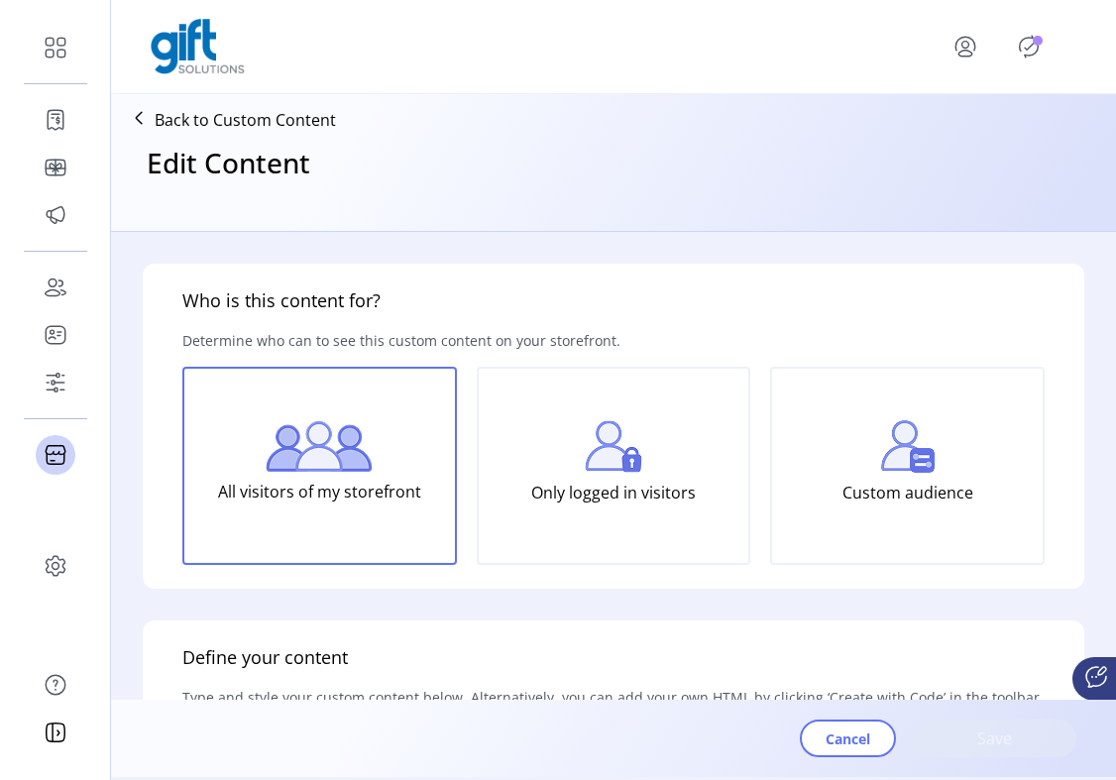
type input "**********"
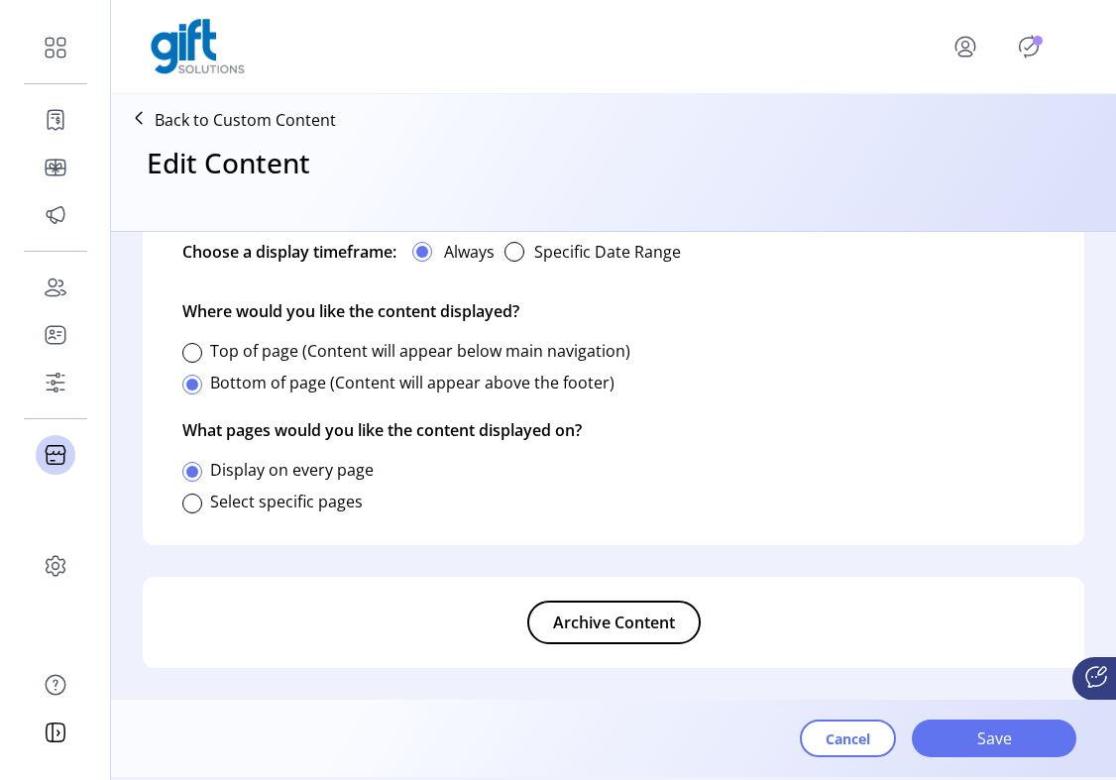
click at [609, 631] on span "Archive Content" at bounding box center [614, 622] width 122 height 24
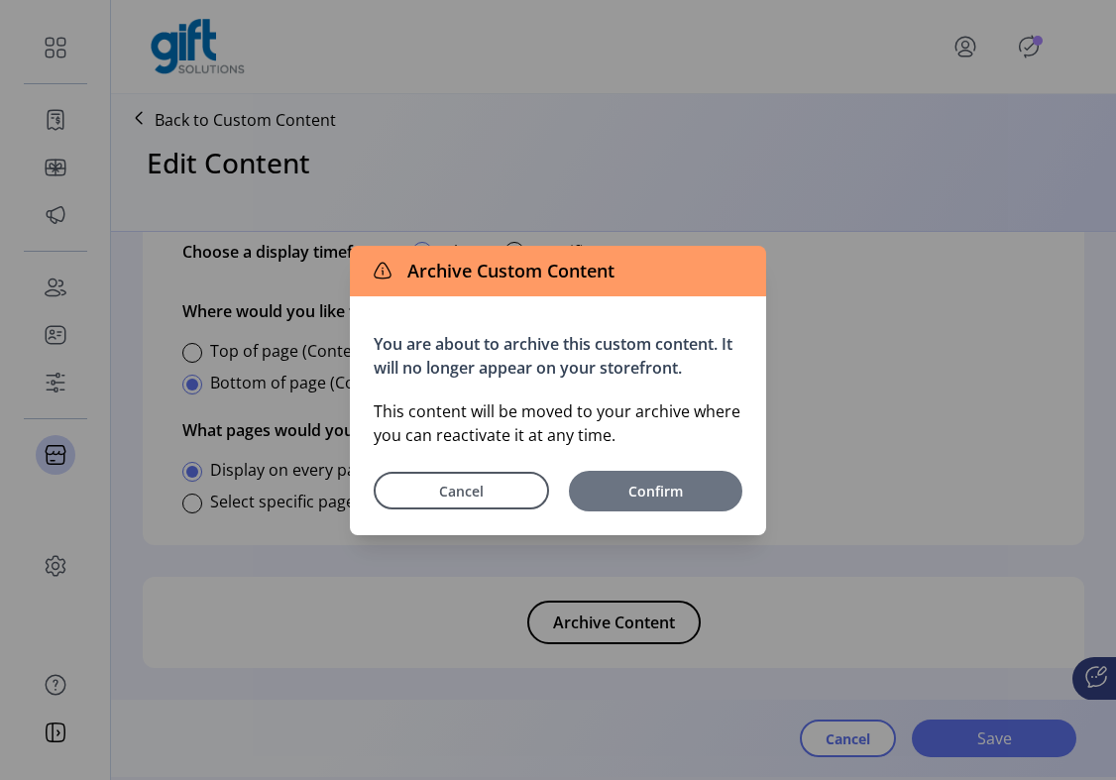
click at [629, 475] on button "Confirm" at bounding box center [655, 491] width 173 height 41
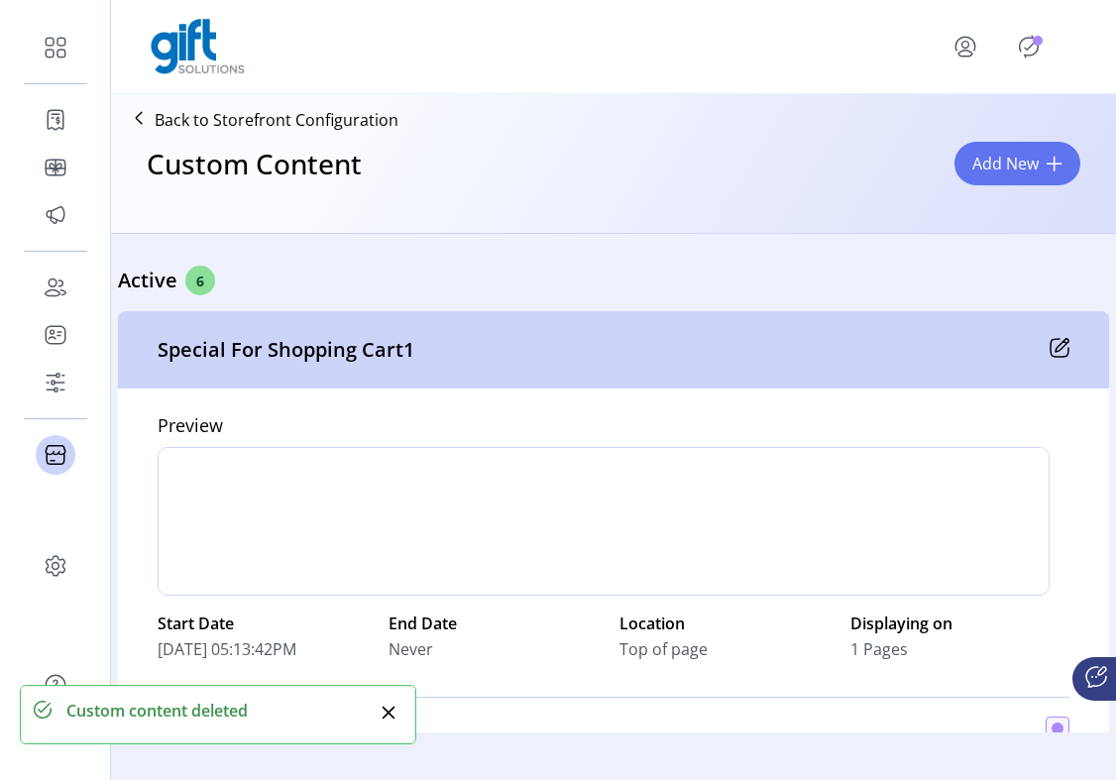
click at [629, 51] on icon "Publisher Panel" at bounding box center [1029, 47] width 32 height 32
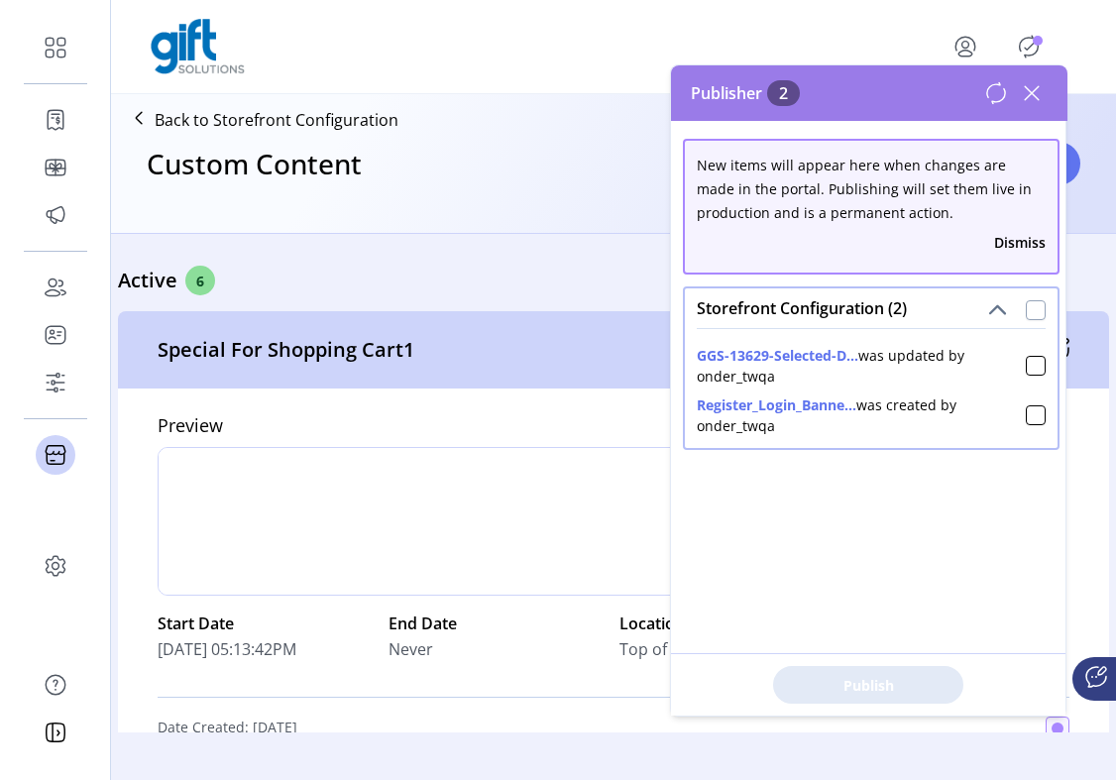
click at [629, 315] on div at bounding box center [1036, 310] width 20 height 20
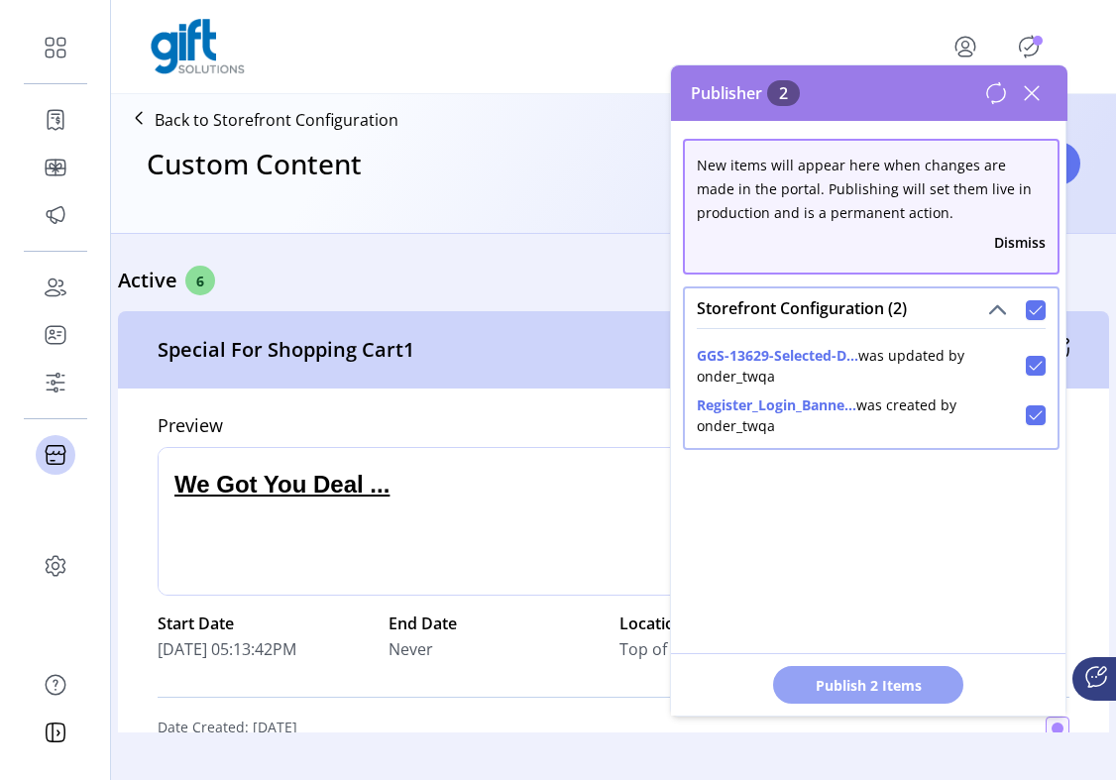
click at [629, 686] on span "Publish 2 Items" at bounding box center [868, 685] width 139 height 21
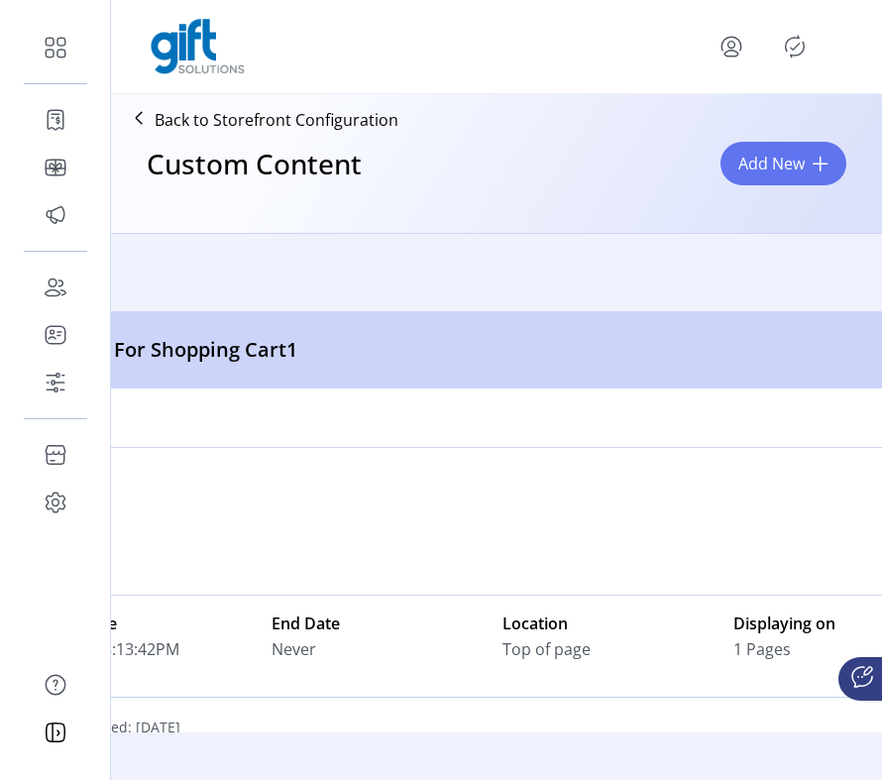
click at [787, 43] on icon "Publisher Panel" at bounding box center [795, 47] width 32 height 32
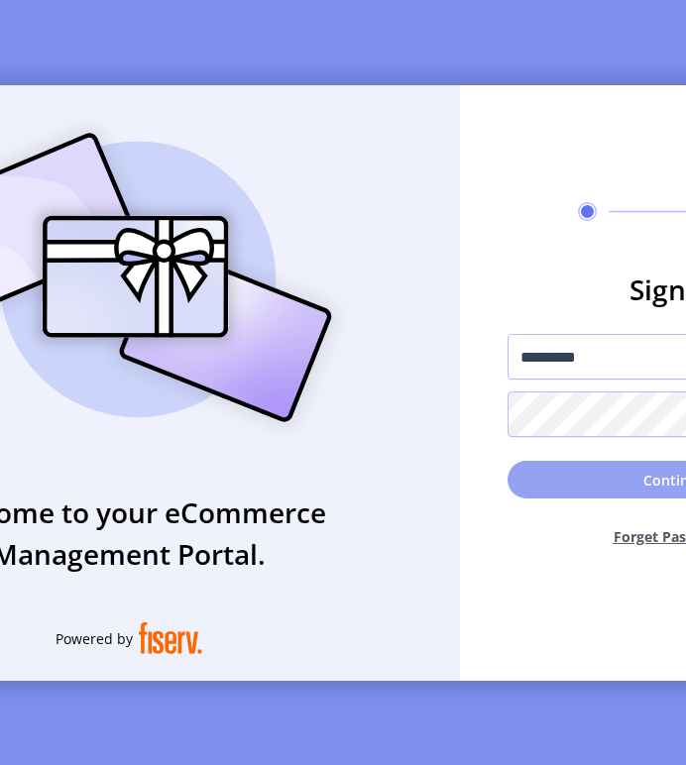
click at [597, 490] on button "Continue" at bounding box center [673, 480] width 333 height 38
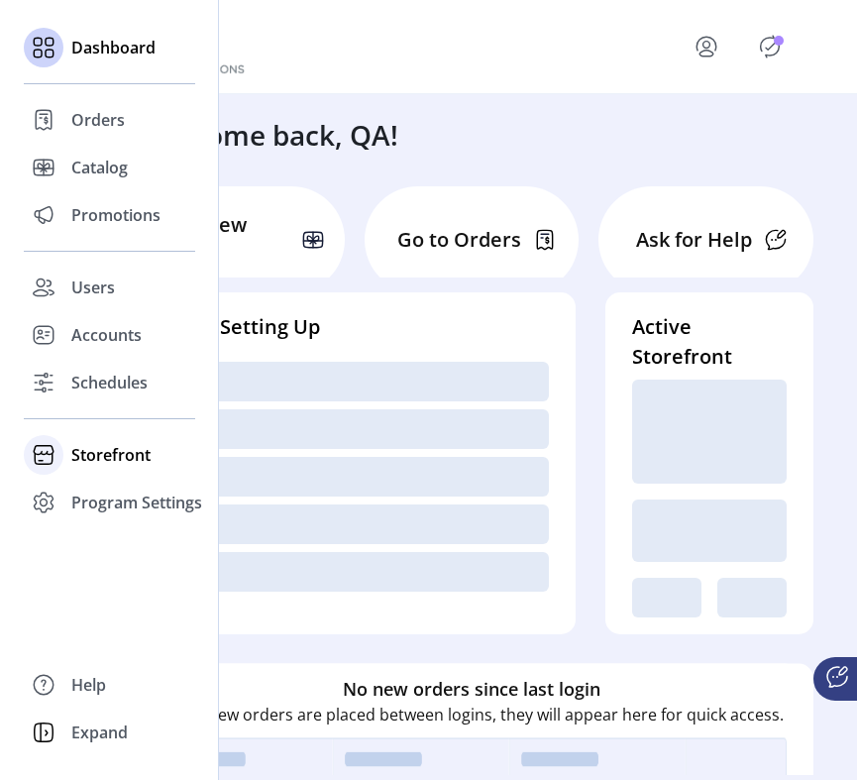
click at [80, 460] on span "Storefront" at bounding box center [110, 455] width 79 height 24
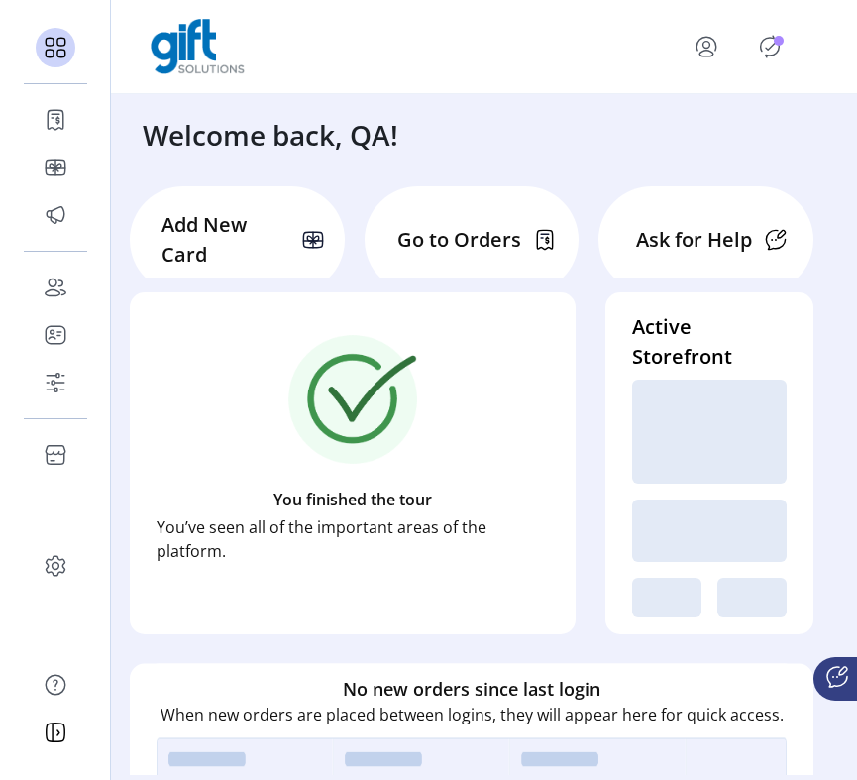
click at [773, 47] on icon "Publisher Panel" at bounding box center [770, 47] width 32 height 32
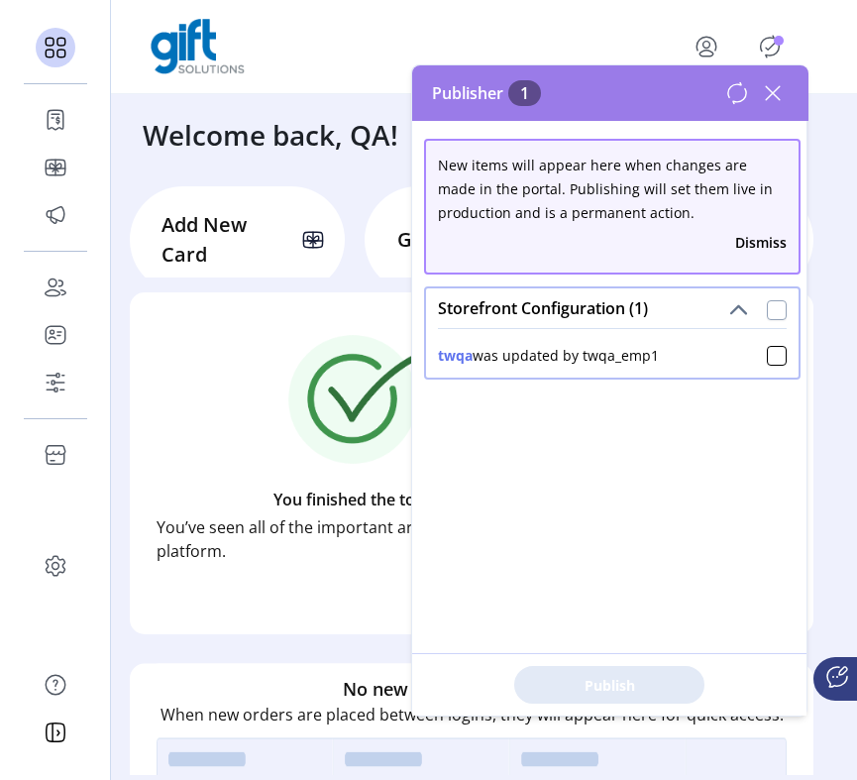
click at [769, 307] on div at bounding box center [777, 310] width 20 height 20
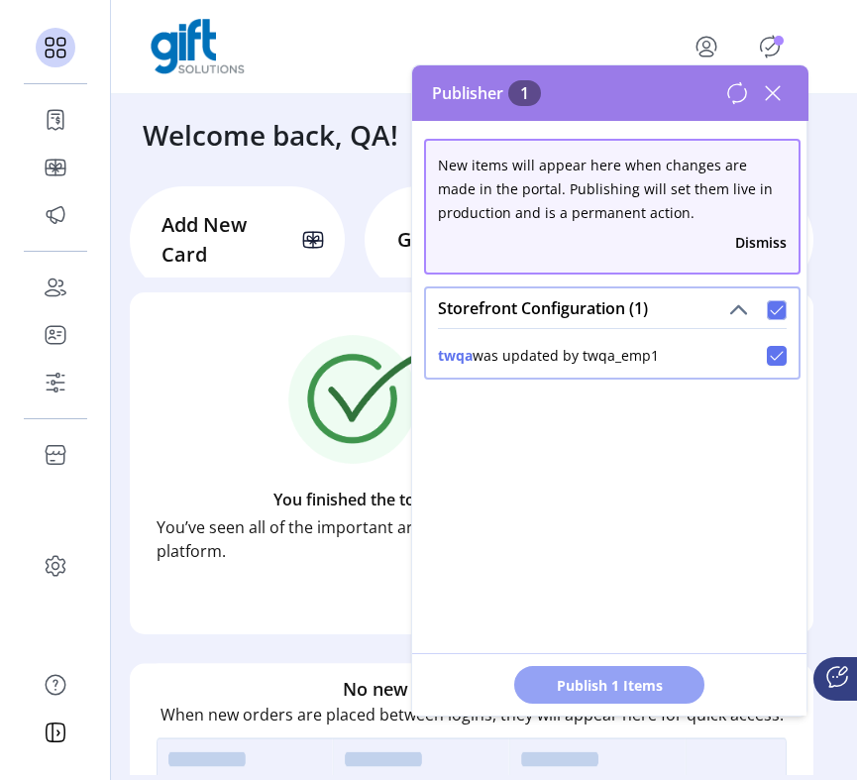
click at [616, 688] on span "Publish 1 Items" at bounding box center [609, 685] width 139 height 21
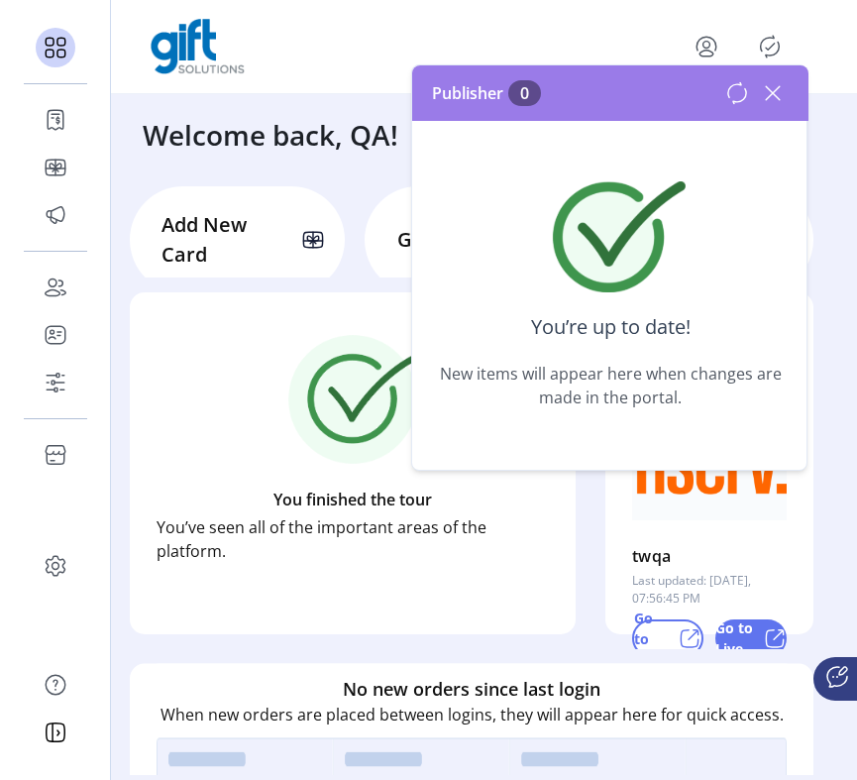
click at [776, 93] on icon at bounding box center [773, 93] width 32 height 32
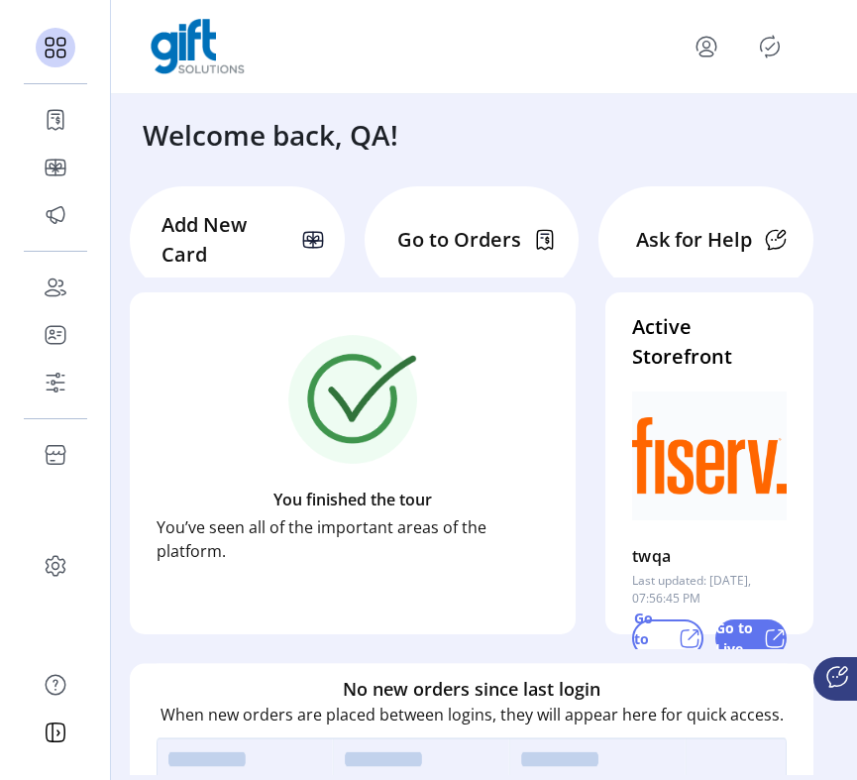
click at [763, 53] on icon "Publisher Panel" at bounding box center [770, 47] width 32 height 32
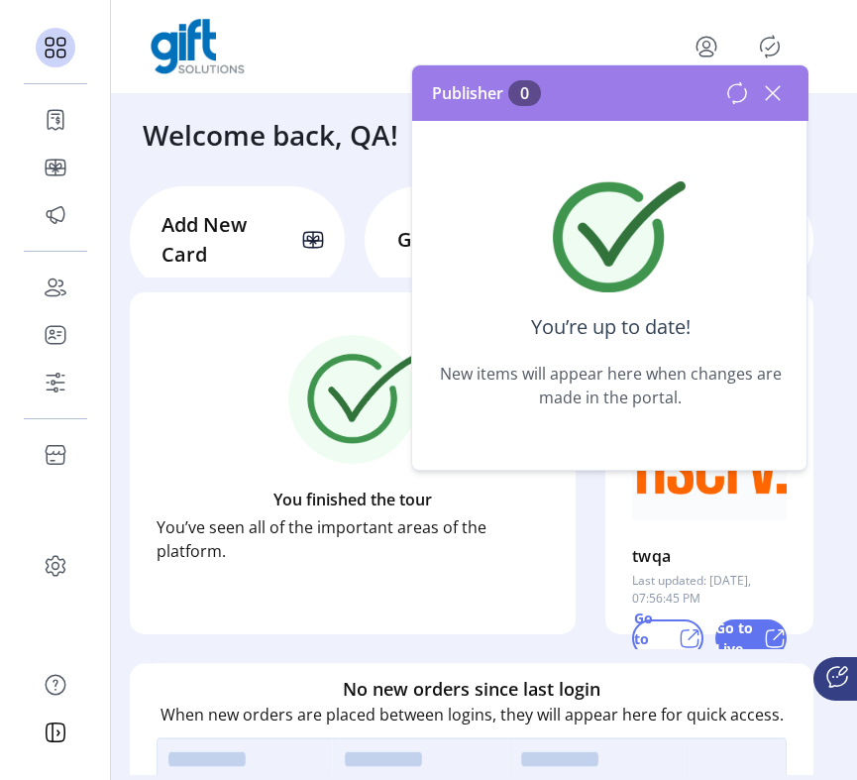
click at [768, 90] on icon at bounding box center [773, 93] width 32 height 32
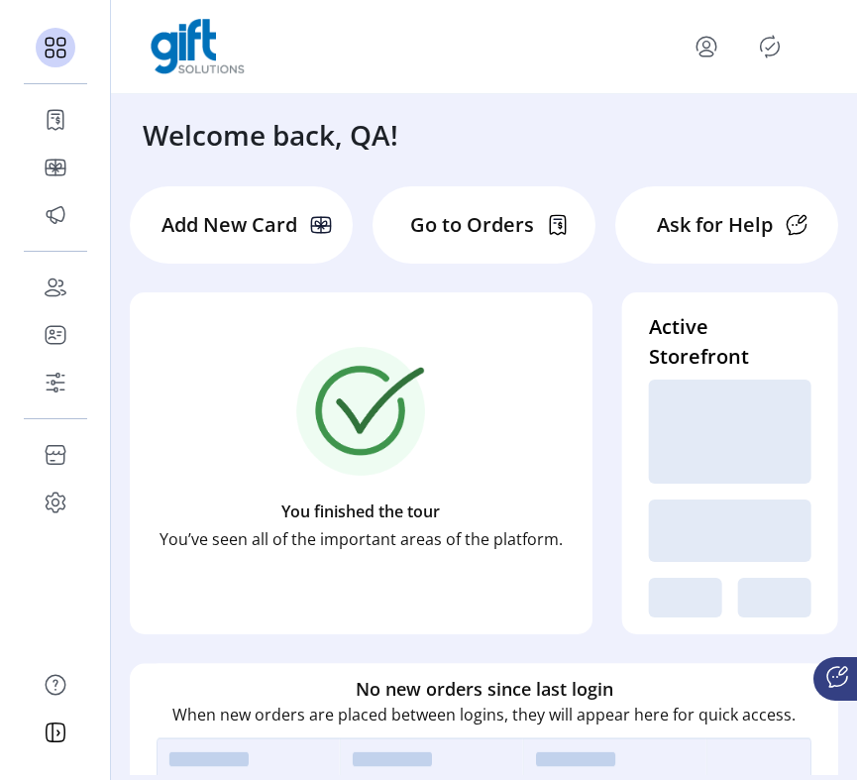
click at [768, 51] on icon "Publisher Panel" at bounding box center [770, 47] width 32 height 32
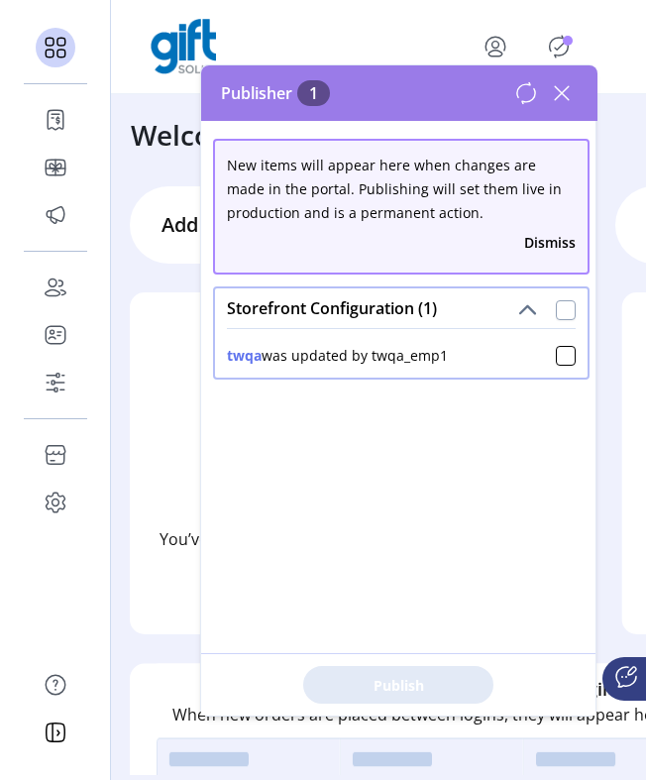
click at [557, 307] on div at bounding box center [566, 310] width 20 height 20
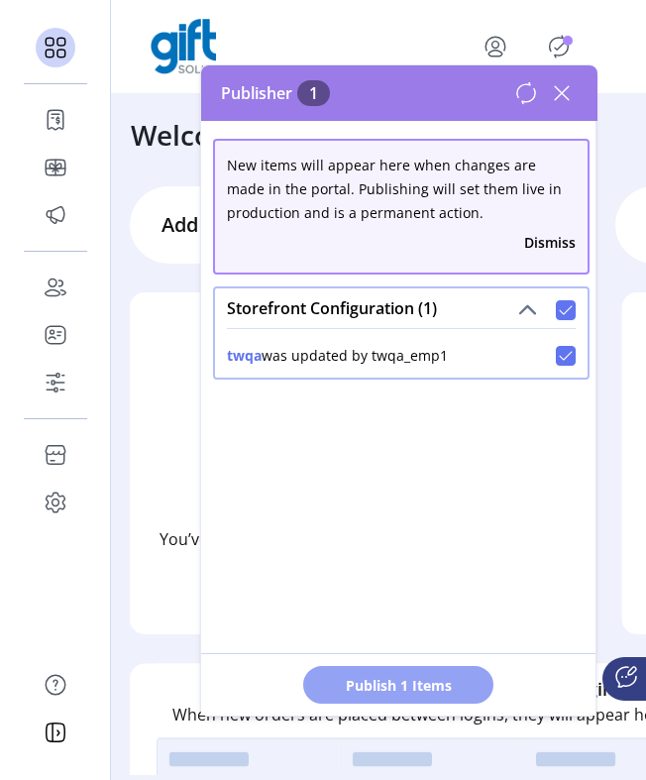
click at [387, 699] on button "Publish 1 Items" at bounding box center [398, 685] width 190 height 38
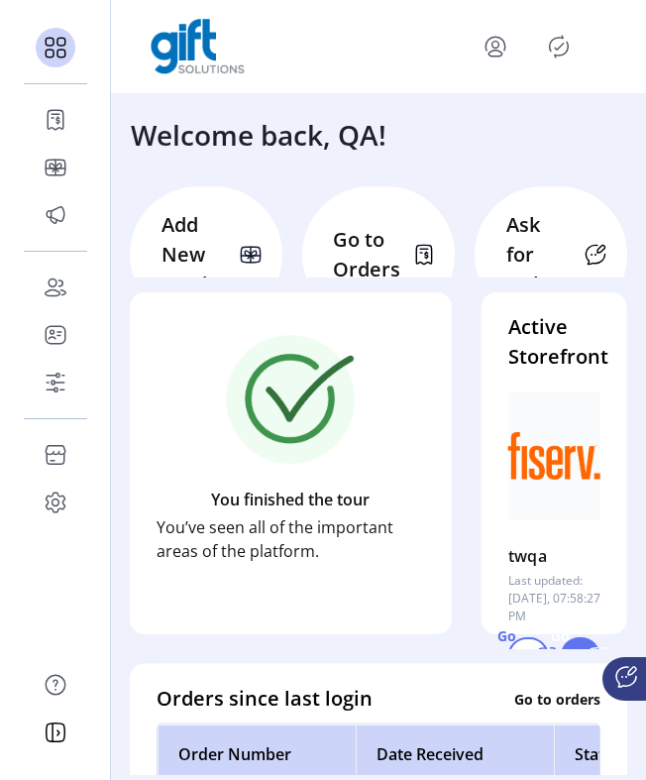
click at [556, 43] on icon "Publisher Panel" at bounding box center [559, 47] width 32 height 32
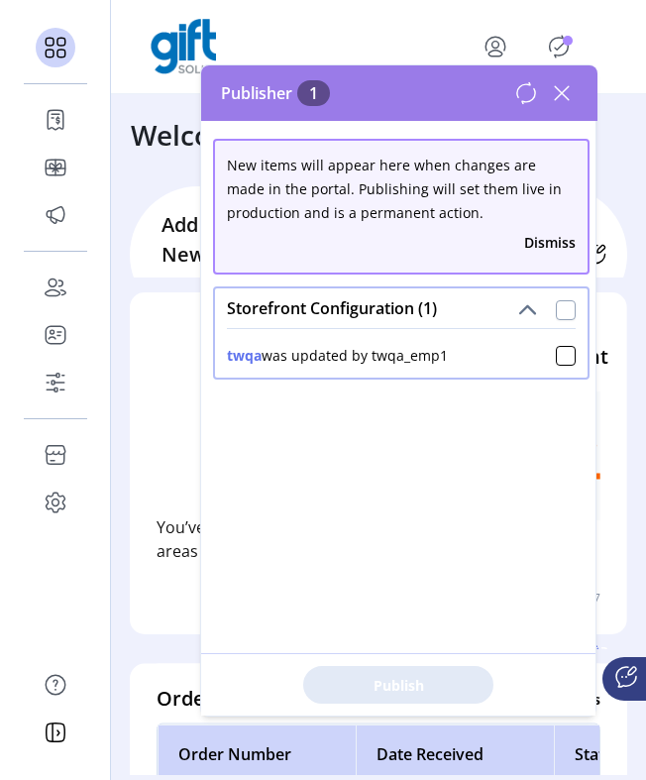
click at [556, 313] on div at bounding box center [566, 310] width 20 height 20
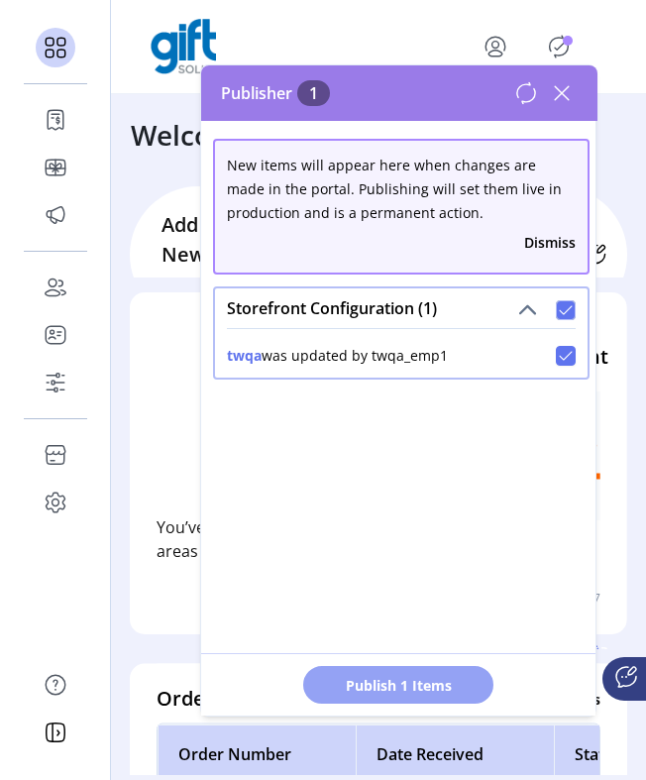
click at [458, 683] on span "Publish 1 Items" at bounding box center [398, 685] width 139 height 21
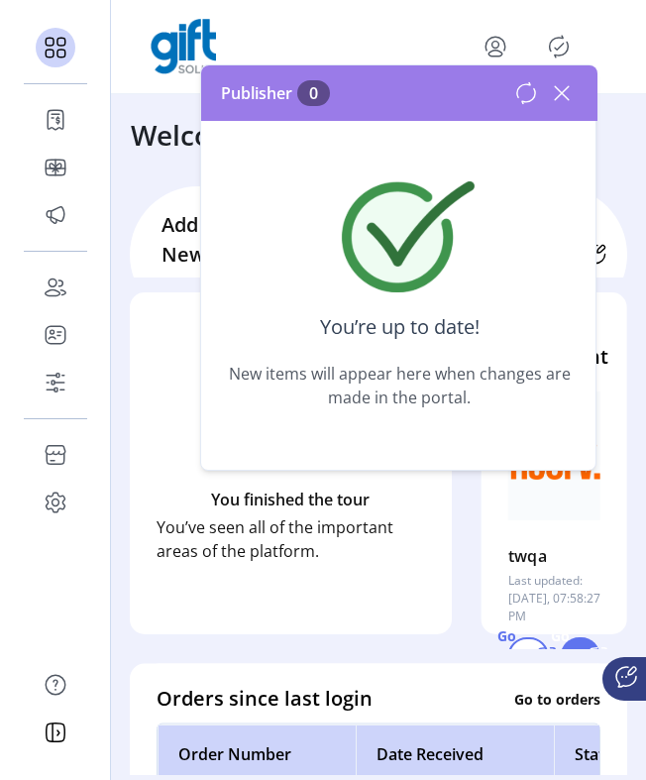
click at [568, 84] on icon at bounding box center [562, 93] width 32 height 32
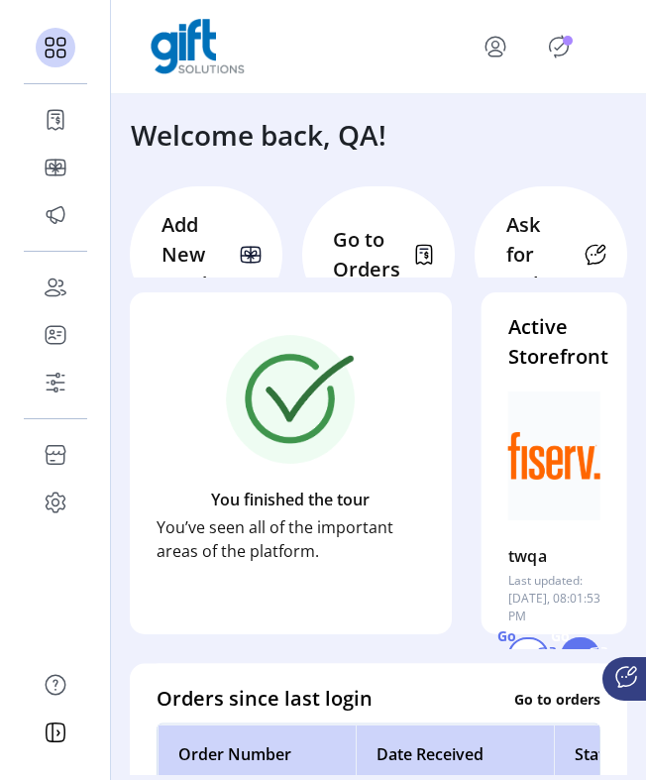
click at [561, 45] on icon "Publisher Panel" at bounding box center [559, 47] width 9 height 7
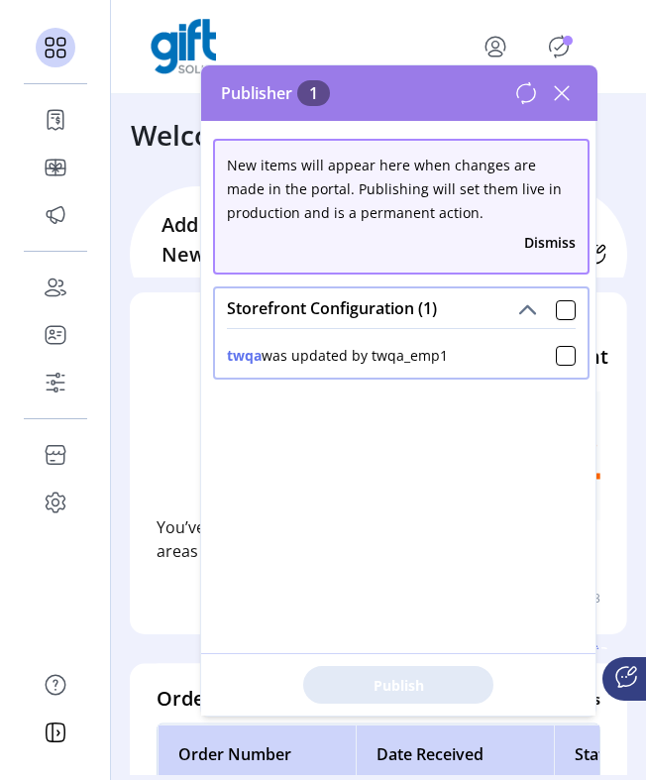
click at [555, 240] on button "Dismiss" at bounding box center [550, 242] width 52 height 21
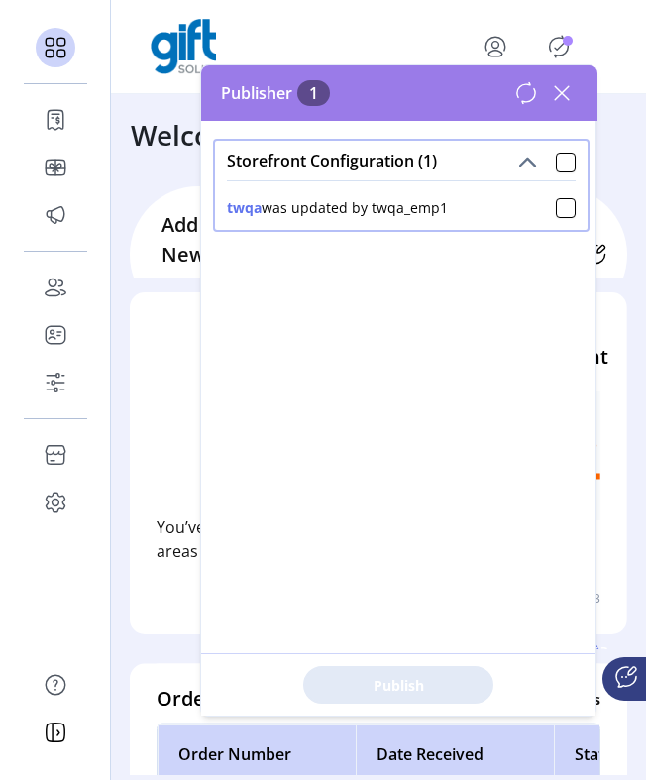
click at [565, 95] on icon at bounding box center [562, 93] width 14 height 14
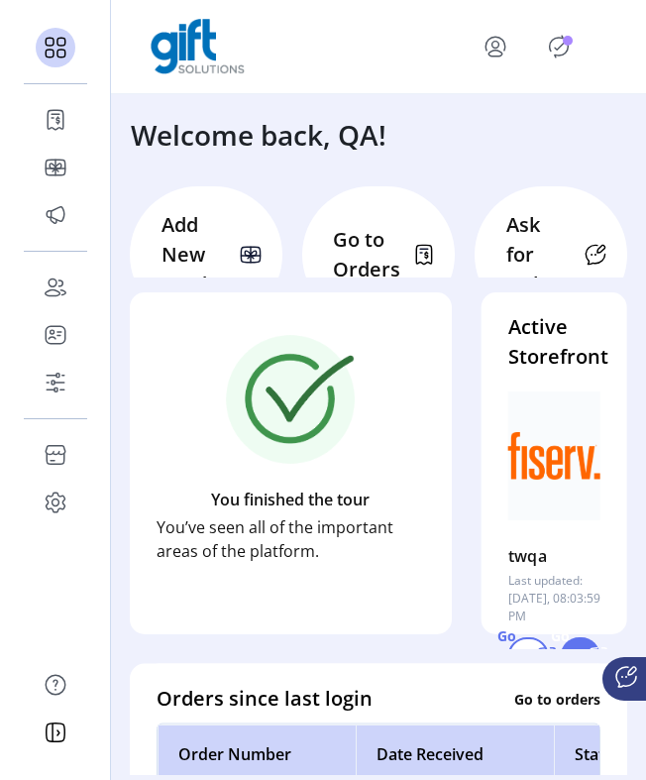
click at [558, 53] on icon "Publisher Panel" at bounding box center [559, 47] width 32 height 32
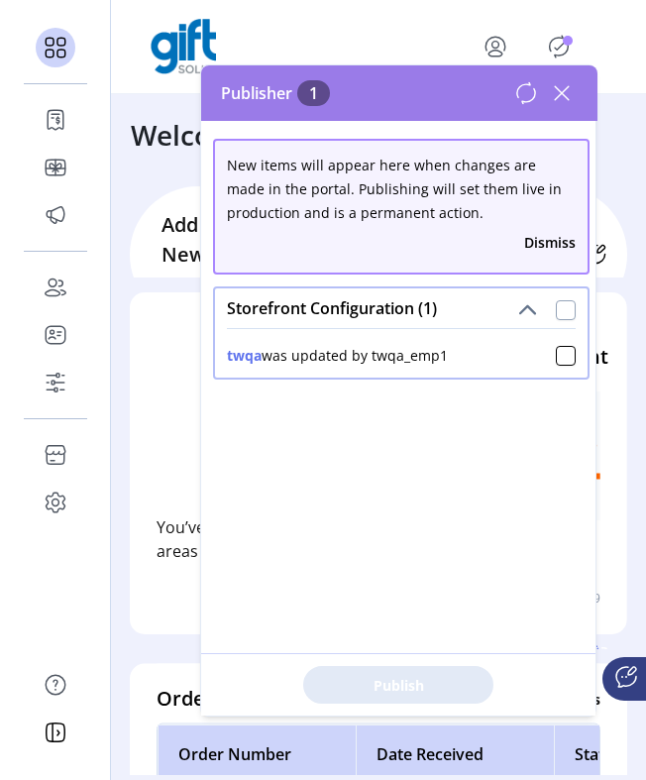
click at [565, 313] on div at bounding box center [566, 310] width 20 height 20
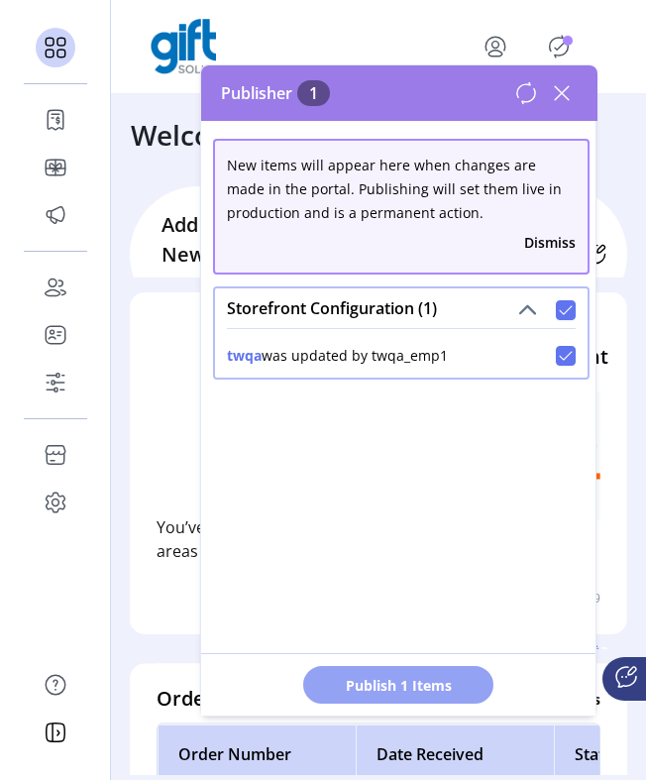
click at [453, 690] on span "Publish 1 Items" at bounding box center [398, 685] width 139 height 21
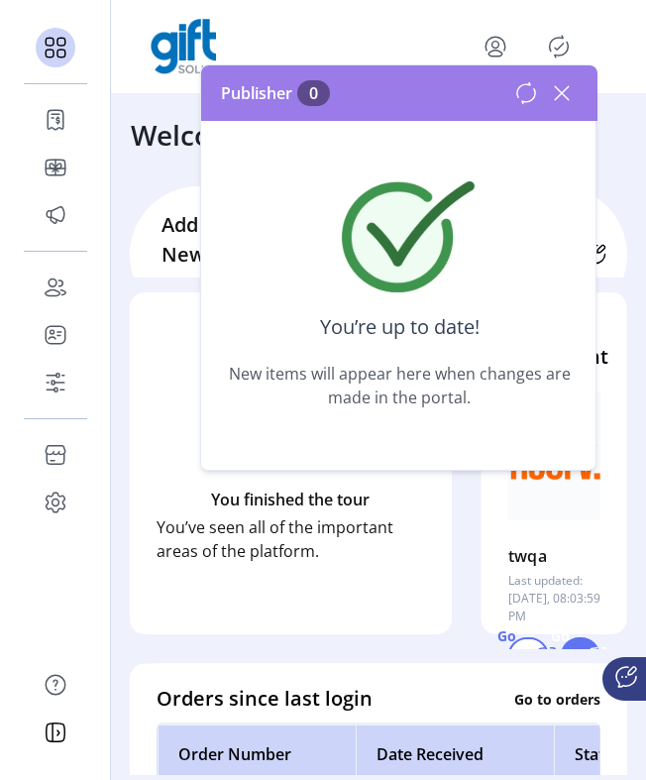
click at [561, 99] on icon at bounding box center [562, 93] width 32 height 32
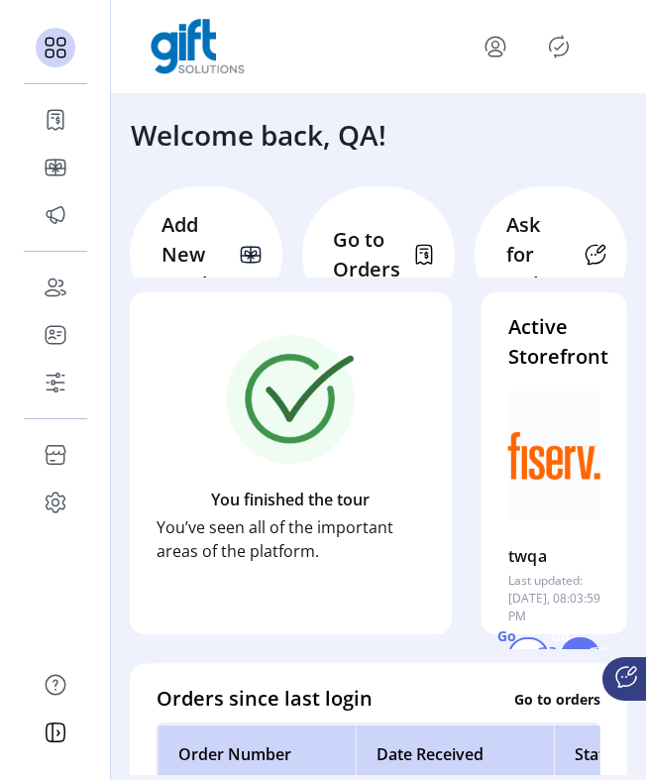
click at [558, 52] on icon "Publisher Panel" at bounding box center [559, 47] width 32 height 32
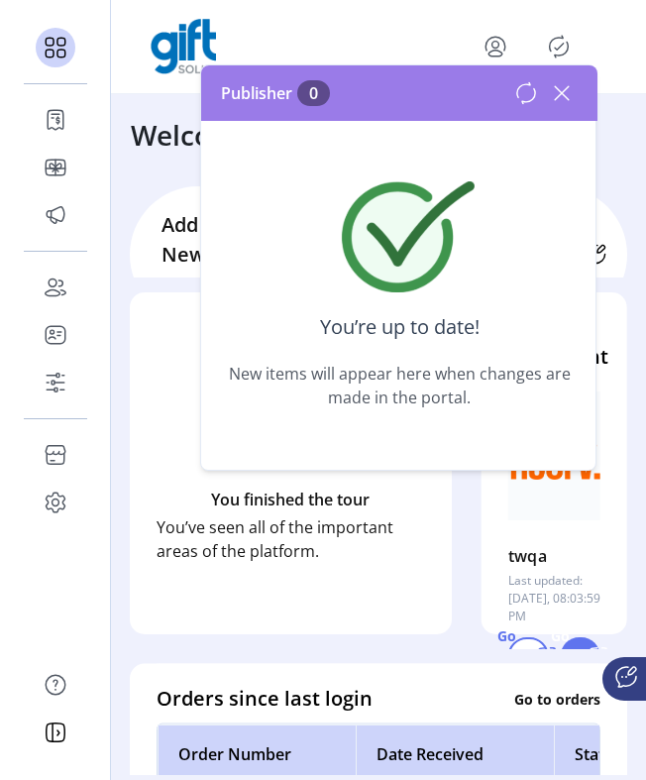
click at [528, 94] on icon at bounding box center [526, 93] width 24 height 24
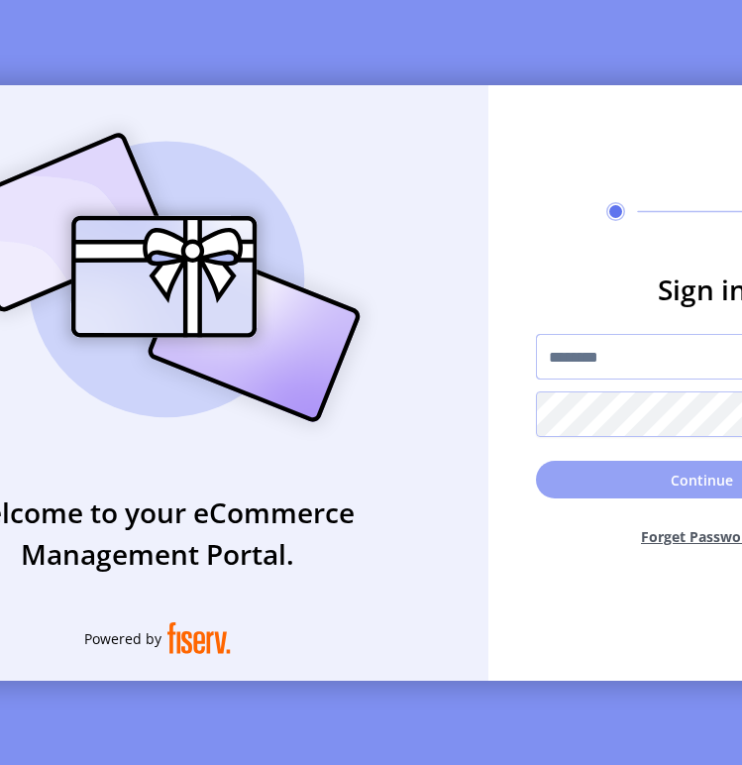
type input "*********"
click at [650, 488] on button "Continue" at bounding box center [702, 480] width 333 height 38
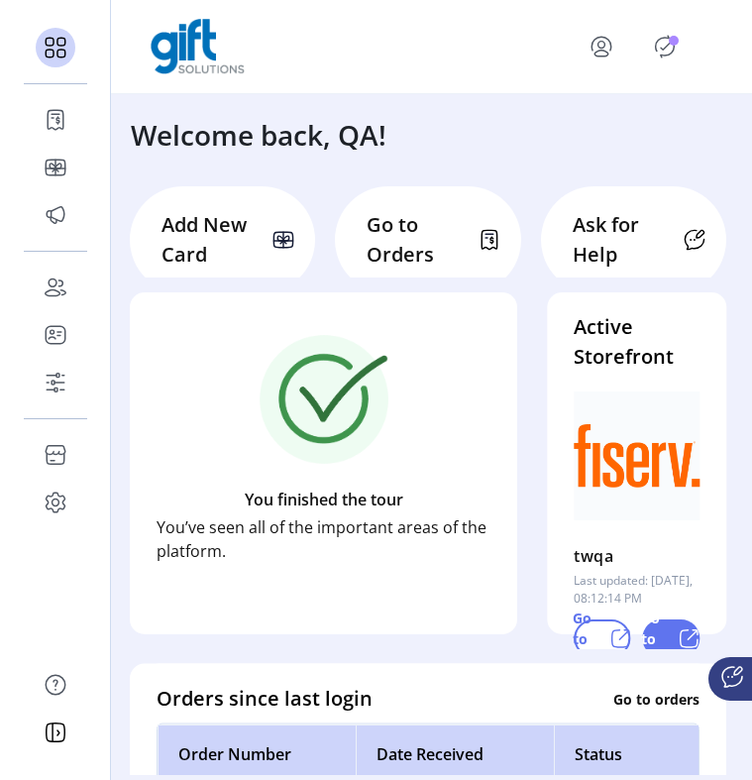
click at [654, 55] on icon "Publisher Panel" at bounding box center [665, 47] width 32 height 32
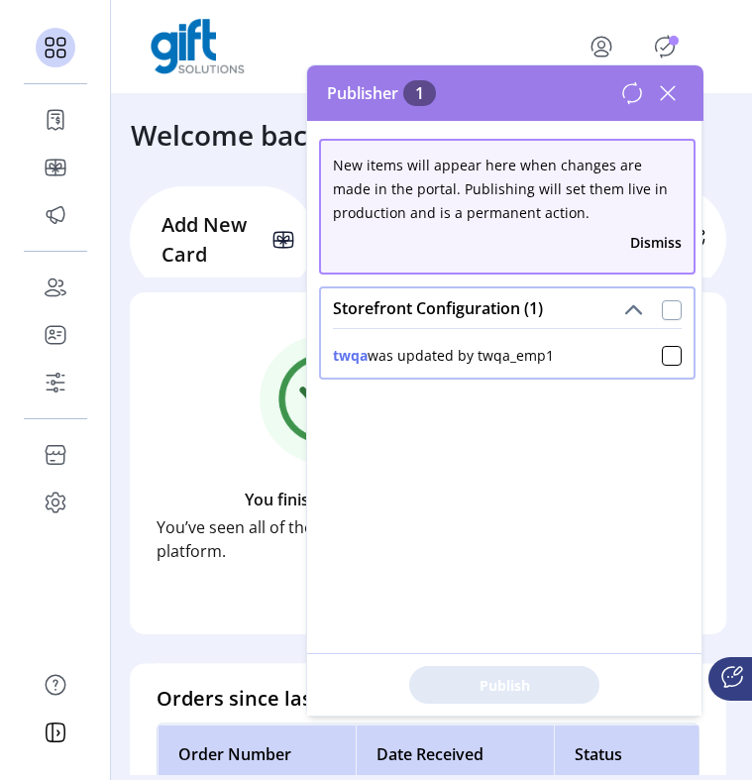
click at [662, 311] on div at bounding box center [672, 310] width 20 height 20
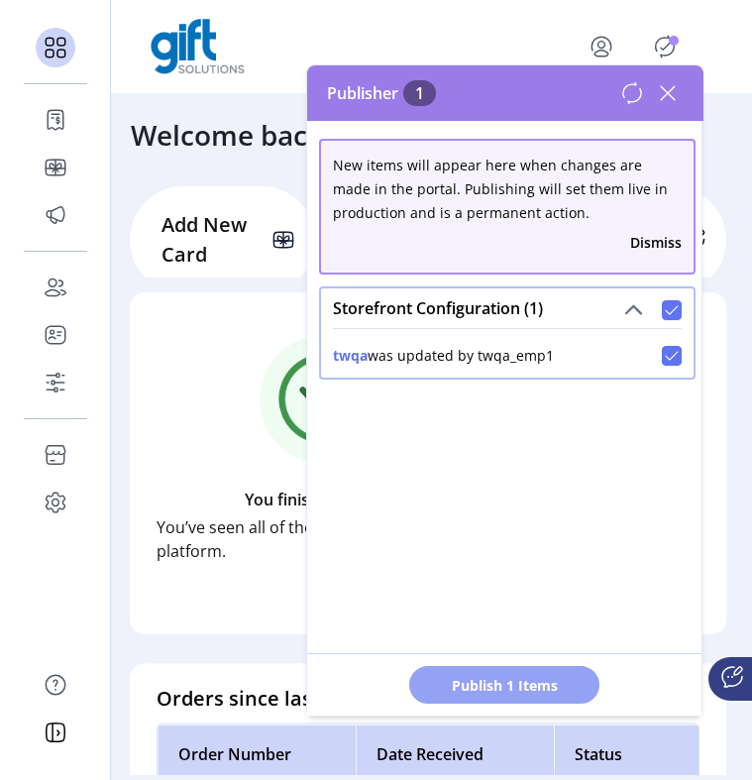
click at [524, 687] on span "Publish 1 Items" at bounding box center [504, 685] width 139 height 21
click at [669, 95] on icon at bounding box center [668, 93] width 32 height 32
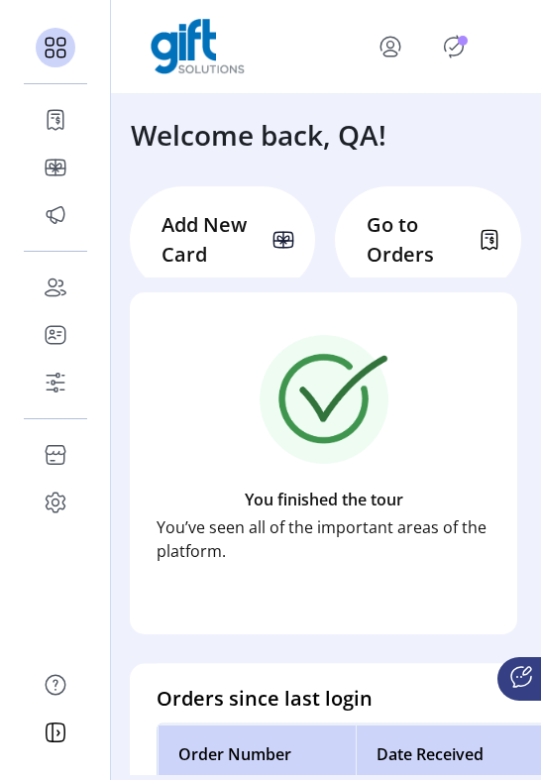
click at [457, 45] on icon "Publisher Panel" at bounding box center [454, 47] width 32 height 32
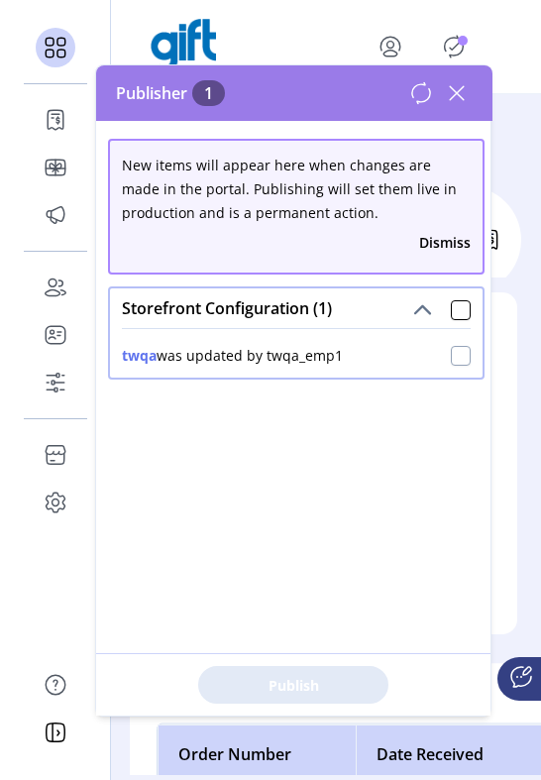
click at [451, 362] on div at bounding box center [461, 356] width 20 height 20
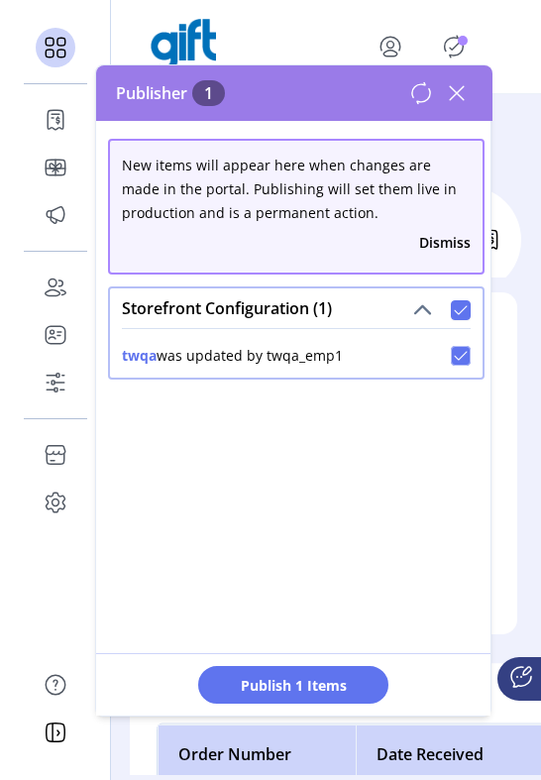
scroll to position [11, 6]
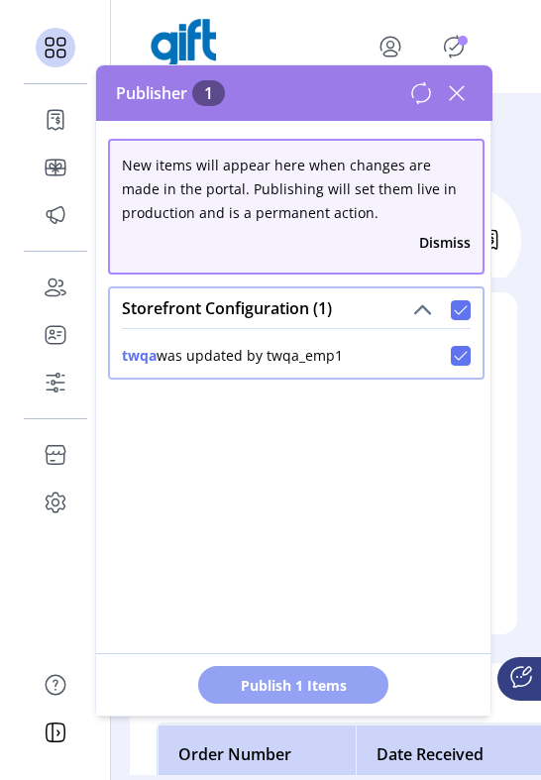
click at [351, 686] on span "Publish 1 Items" at bounding box center [293, 685] width 139 height 21
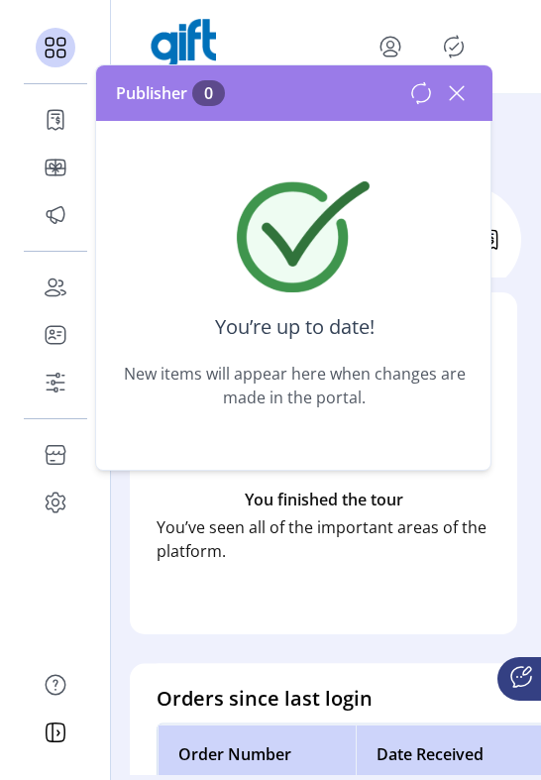
click at [457, 91] on icon at bounding box center [457, 93] width 32 height 32
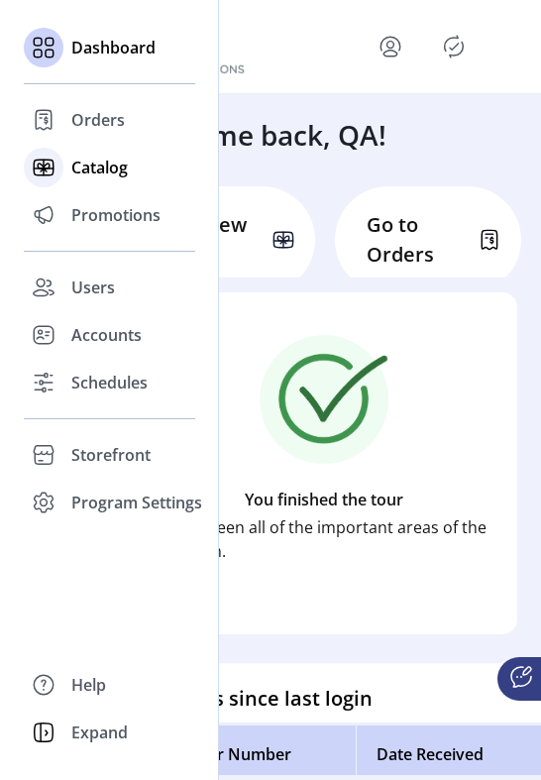
click at [111, 176] on span "Catalog" at bounding box center [99, 168] width 56 height 24
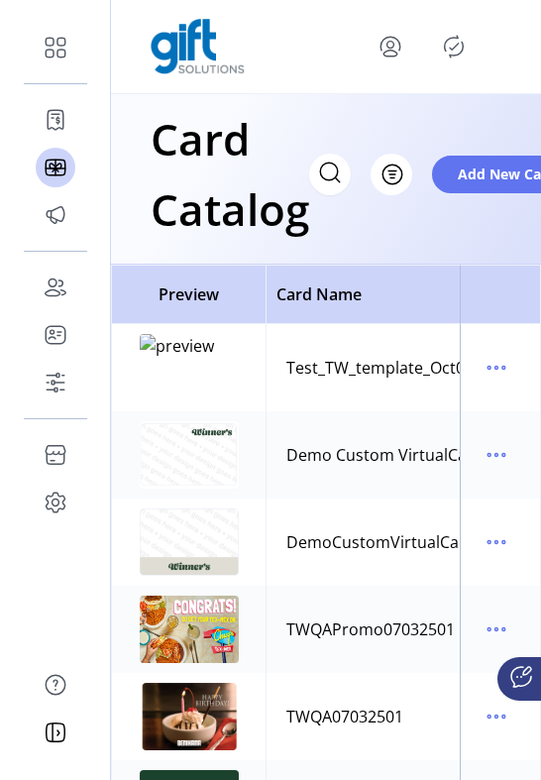
click at [451, 51] on icon "Publisher Panel" at bounding box center [454, 47] width 32 height 32
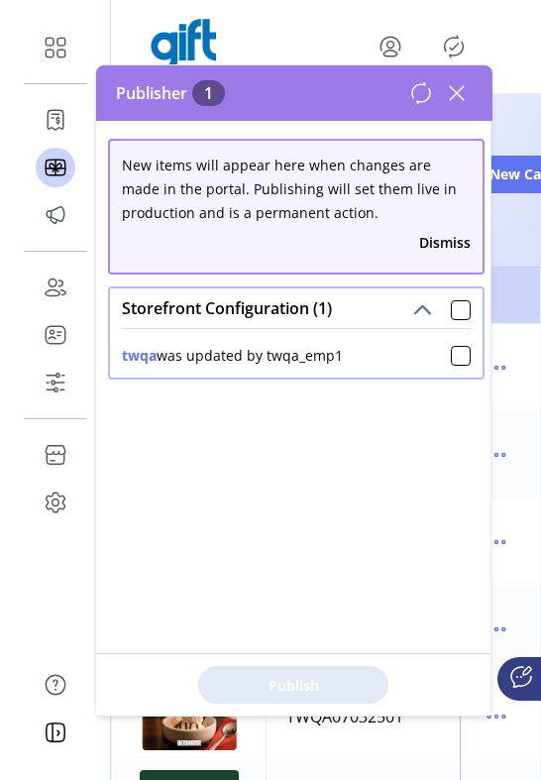
click at [454, 97] on icon at bounding box center [457, 93] width 32 height 32
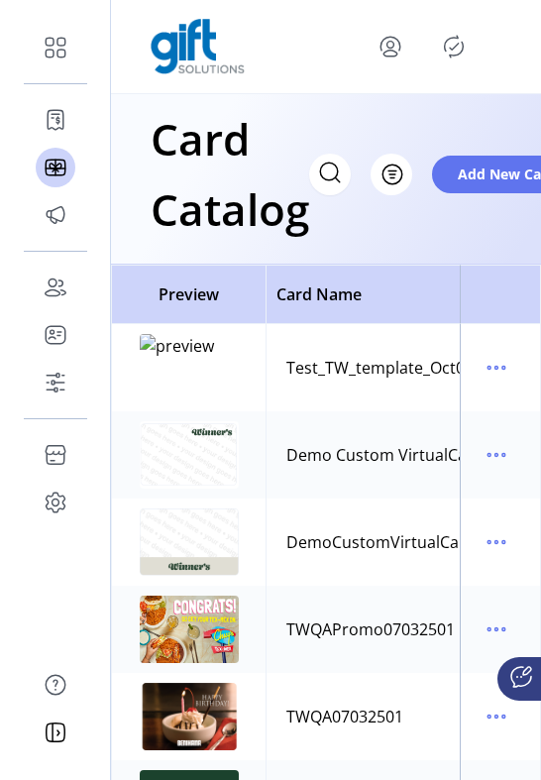
click at [454, 43] on icon "Publisher Panel" at bounding box center [454, 47] width 32 height 32
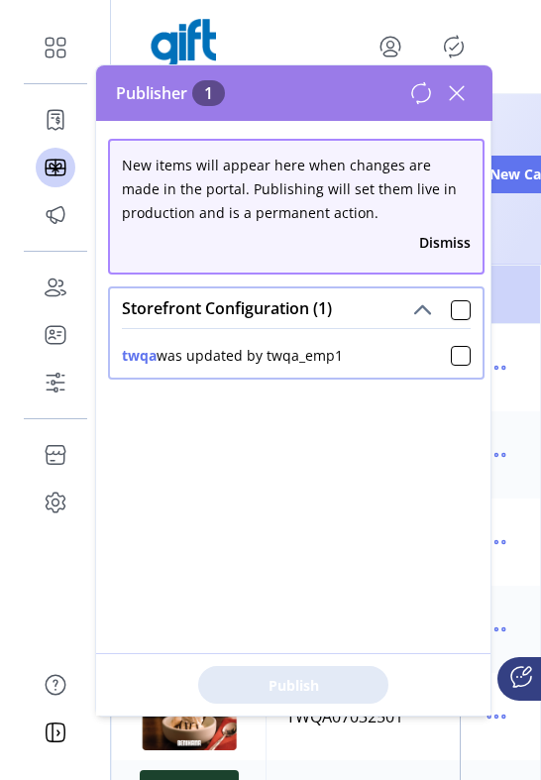
click at [465, 92] on icon at bounding box center [457, 93] width 32 height 32
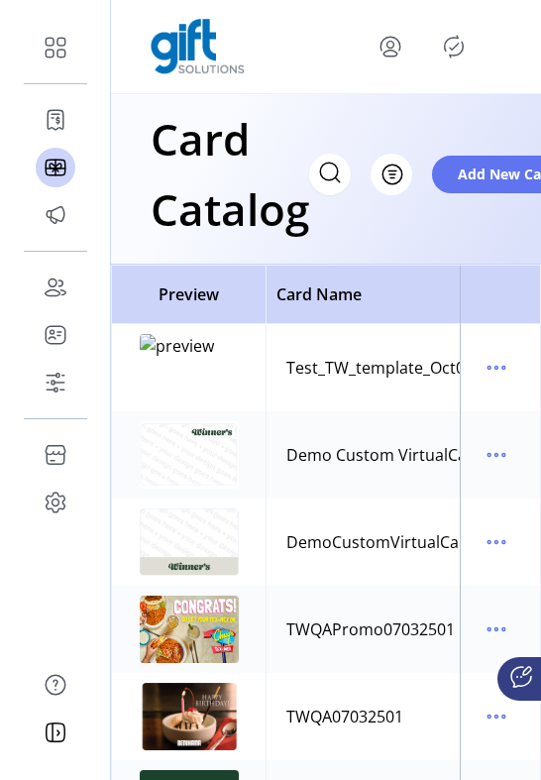
click at [449, 54] on icon "Publisher Panel" at bounding box center [454, 47] width 32 height 32
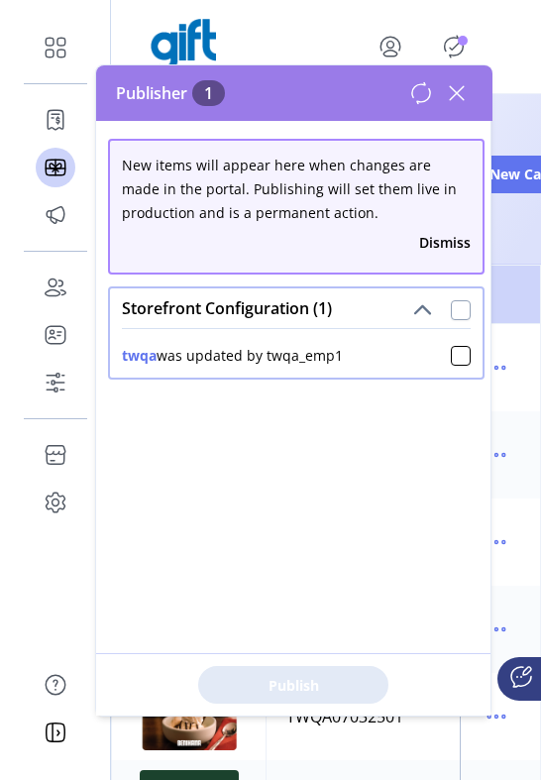
click at [451, 316] on div at bounding box center [461, 310] width 20 height 20
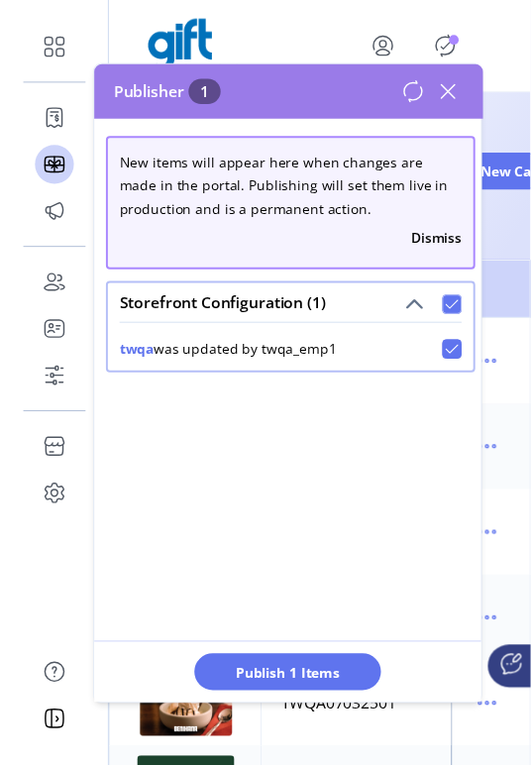
scroll to position [11, 6]
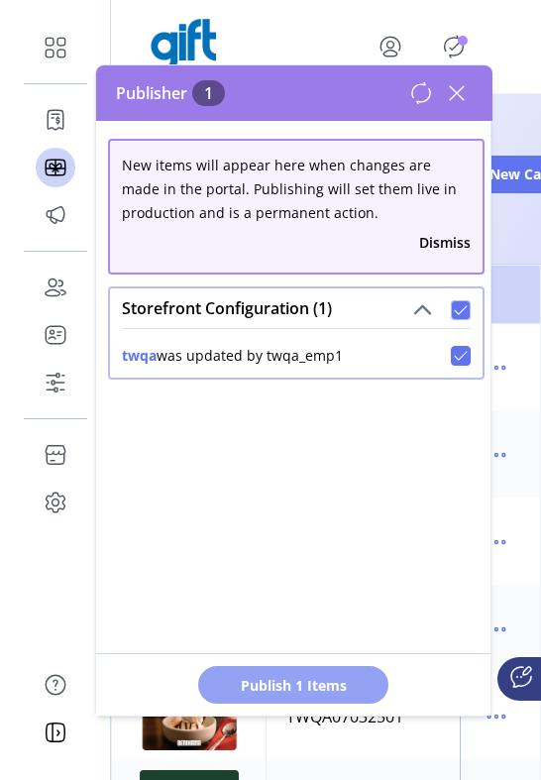
click at [325, 679] on span "Publish 1 Items" at bounding box center [293, 685] width 139 height 21
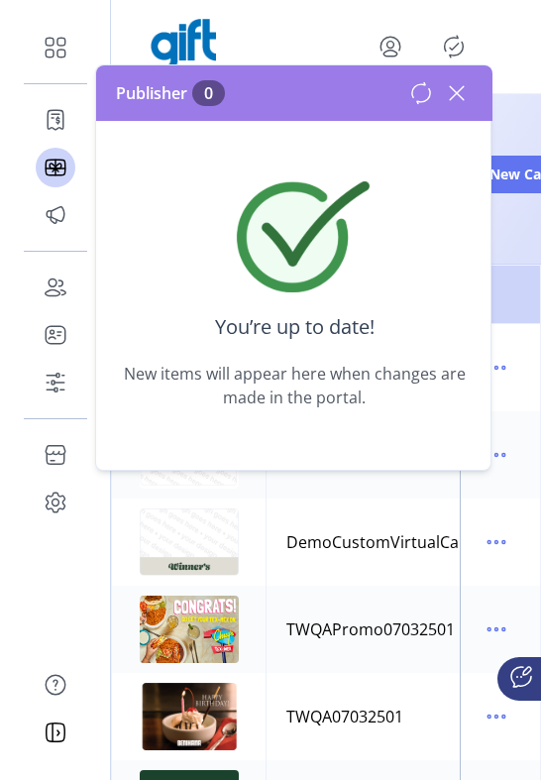
click at [450, 100] on icon at bounding box center [457, 93] width 14 height 14
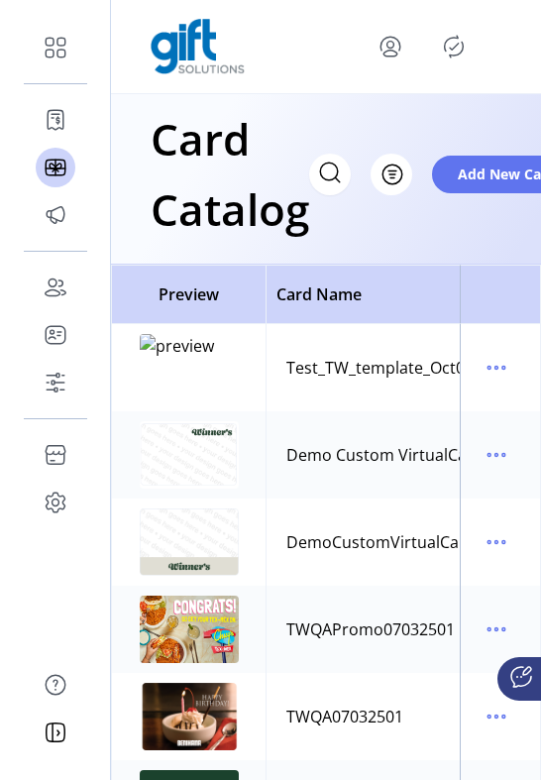
click at [386, 54] on icon "menu" at bounding box center [391, 47] width 32 height 32
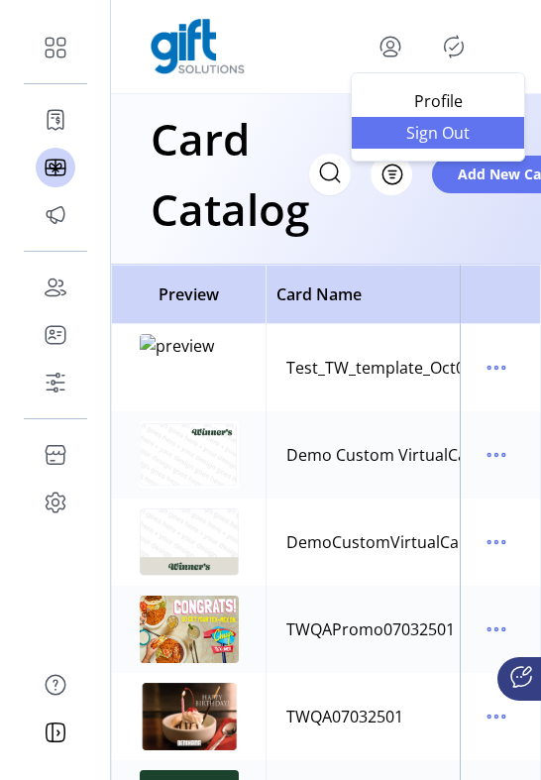
click at [451, 137] on span "Sign Out" at bounding box center [438, 133] width 149 height 16
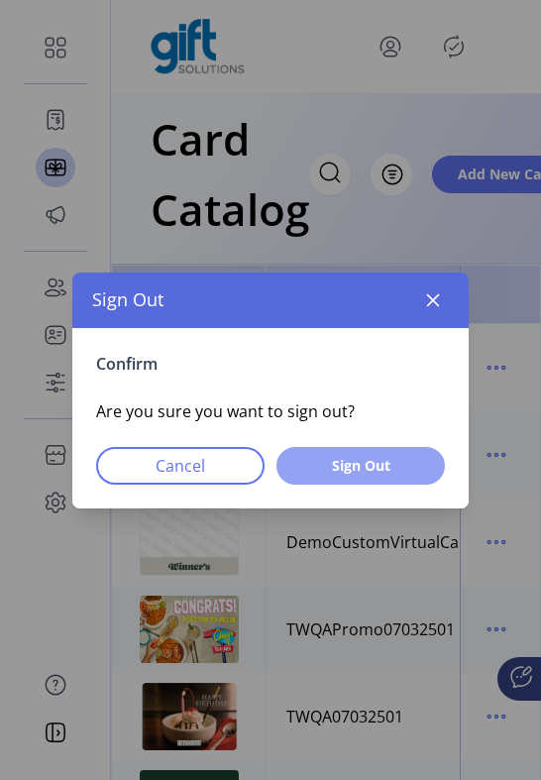
click at [381, 477] on button "Sign Out" at bounding box center [360, 466] width 168 height 38
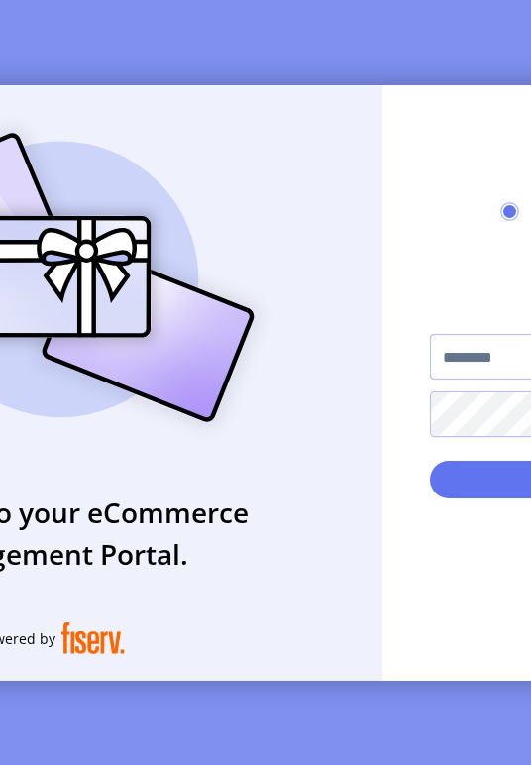
type input "*********"
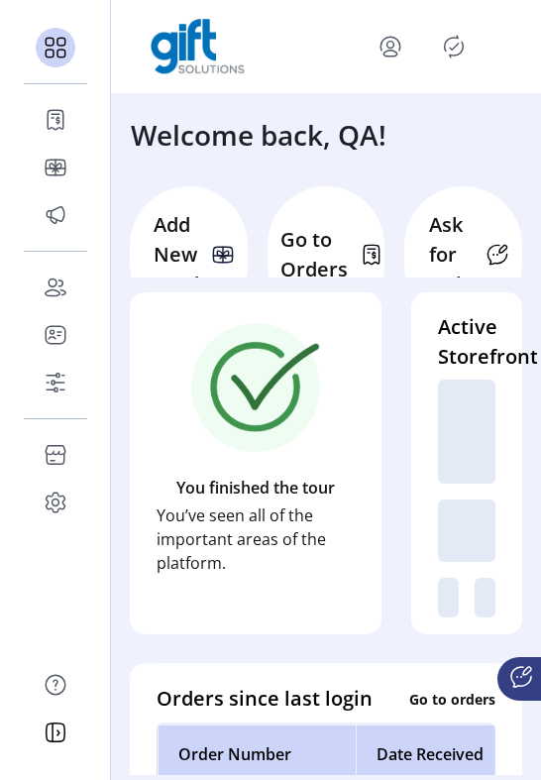
click at [456, 48] on icon "Publisher Panel" at bounding box center [454, 47] width 32 height 32
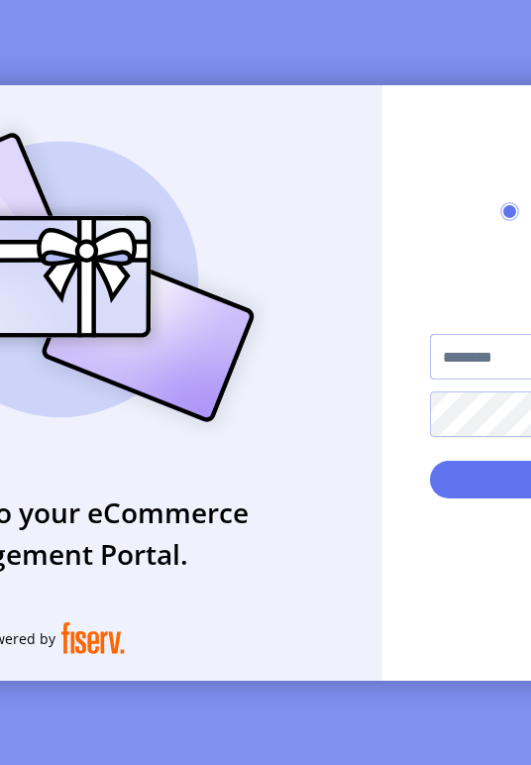
type input "*********"
